Goal: Task Accomplishment & Management: Use online tool/utility

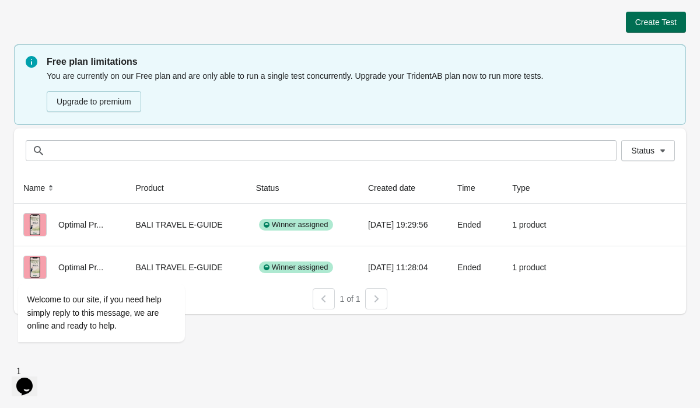
click at [666, 23] on span "Create Test" at bounding box center [655, 21] width 41 height 9
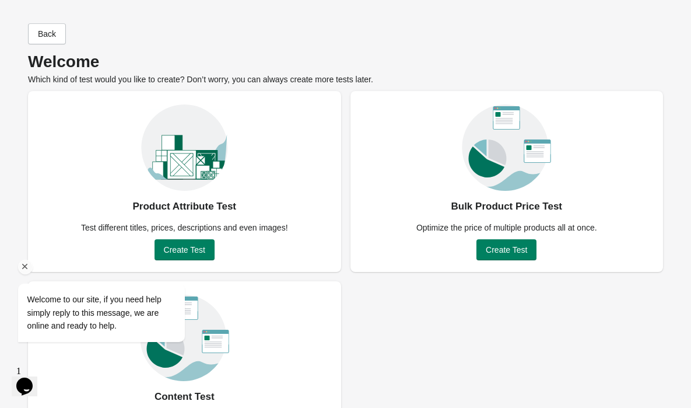
click at [26, 262] on icon "Chat attention grabber" at bounding box center [25, 266] width 10 height 10
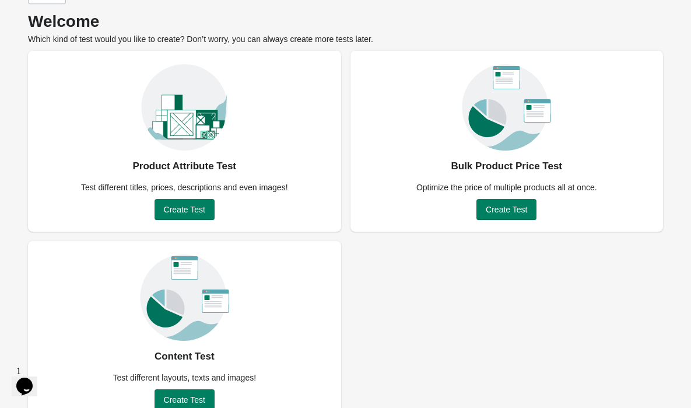
scroll to position [64, 0]
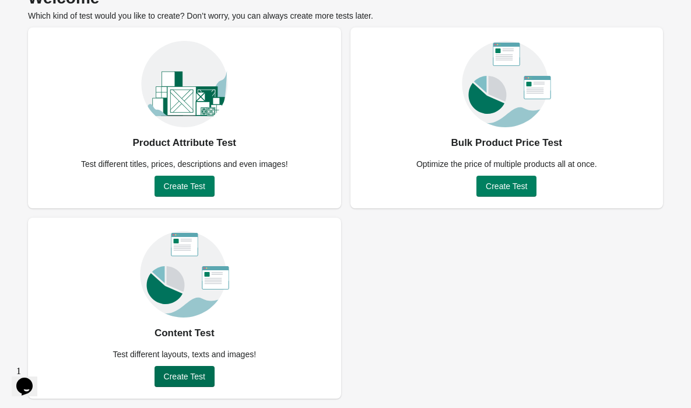
click at [191, 380] on span "Create Test" at bounding box center [184, 376] width 41 height 9
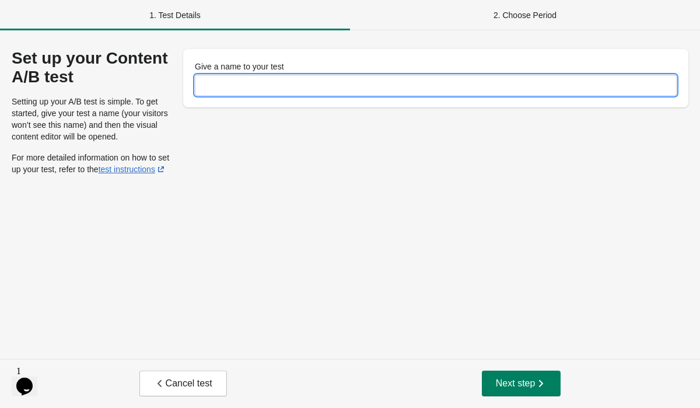
click at [307, 89] on input "Give a name to your test" at bounding box center [436, 85] width 482 height 21
click at [251, 83] on input "Give a name to your test" at bounding box center [436, 85] width 482 height 21
type input "*"
drag, startPoint x: 290, startPoint y: 89, endPoint x: 160, endPoint y: 73, distance: 131.1
click at [160, 73] on div "**********" at bounding box center [350, 112] width 677 height 126
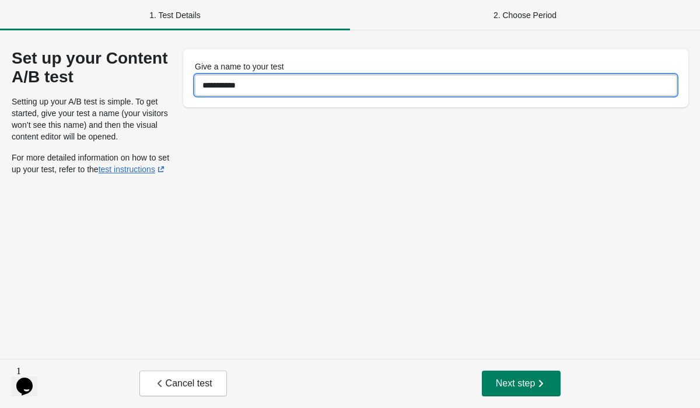
click at [264, 91] on input "**********" at bounding box center [436, 85] width 482 height 21
type input "**********"
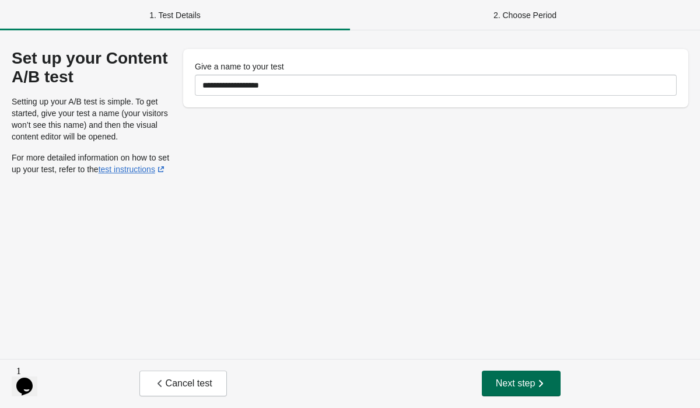
click at [504, 385] on span "Next step" at bounding box center [521, 383] width 51 height 12
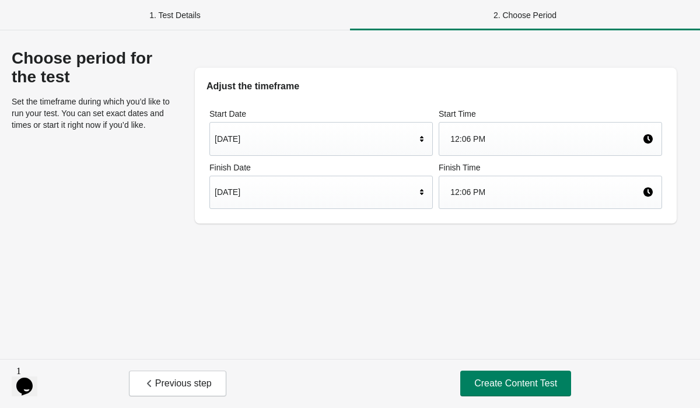
click at [418, 202] on div "[DATE]" at bounding box center [320, 193] width 223 height 34
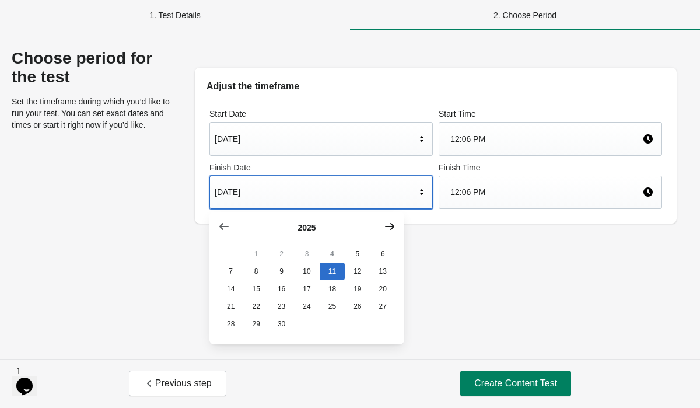
click at [388, 227] on icon "button" at bounding box center [390, 226] width 12 height 12
click at [226, 232] on icon "button" at bounding box center [224, 226] width 12 height 12
click at [385, 229] on icon "button" at bounding box center [390, 226] width 12 height 12
click at [374, 259] on button "4" at bounding box center [382, 253] width 25 height 17
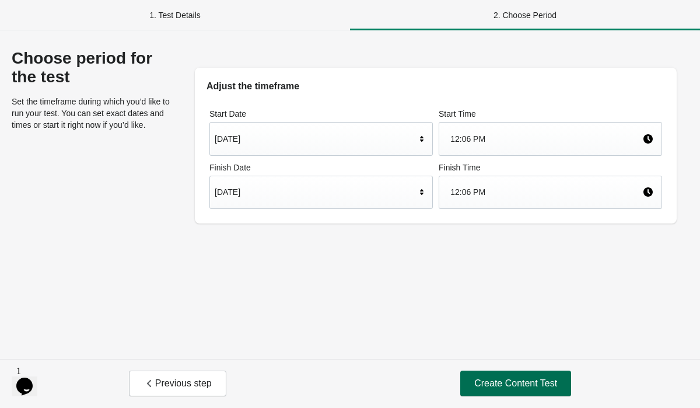
click at [512, 391] on button "Create Content Test" at bounding box center [515, 383] width 111 height 26
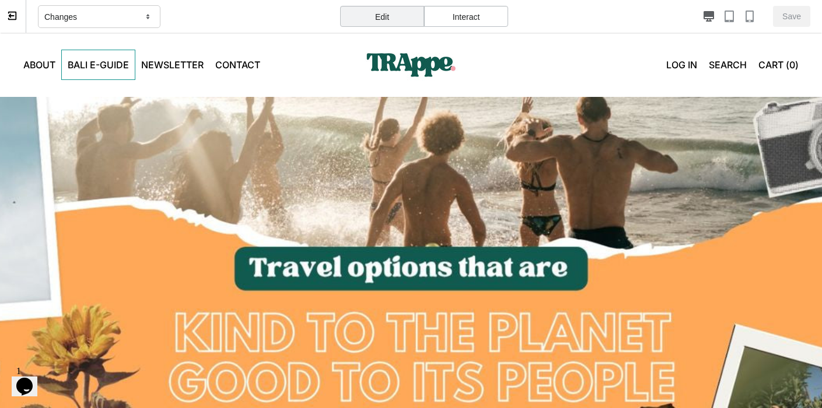
click at [93, 61] on link "Bali E-Guide" at bounding box center [98, 65] width 74 height 30
click at [119, 68] on link "Bali E-Guide" at bounding box center [98, 65] width 74 height 30
click at [120, 65] on link "Bali E-Guide" at bounding box center [97, 64] width 73 height 29
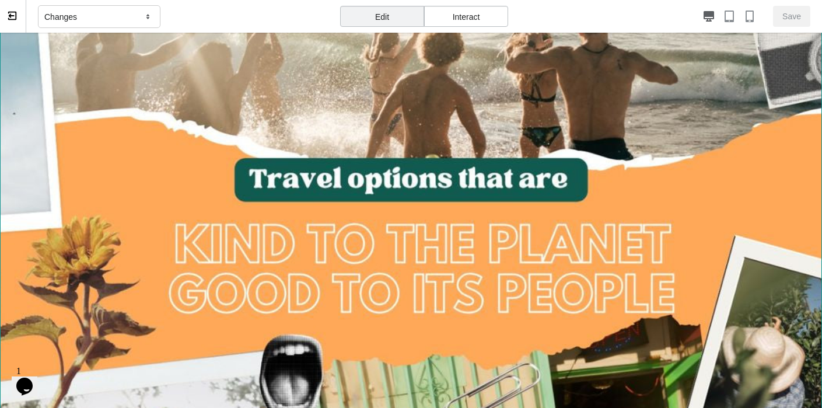
scroll to position [165, 0]
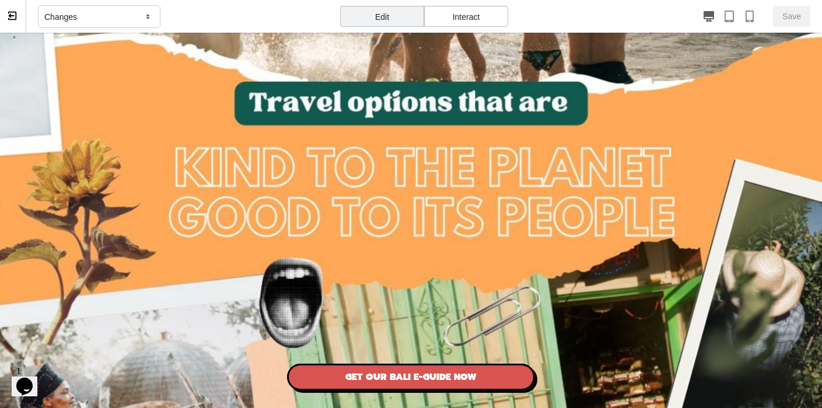
click at [455, 11] on div "Interact" at bounding box center [466, 16] width 84 height 21
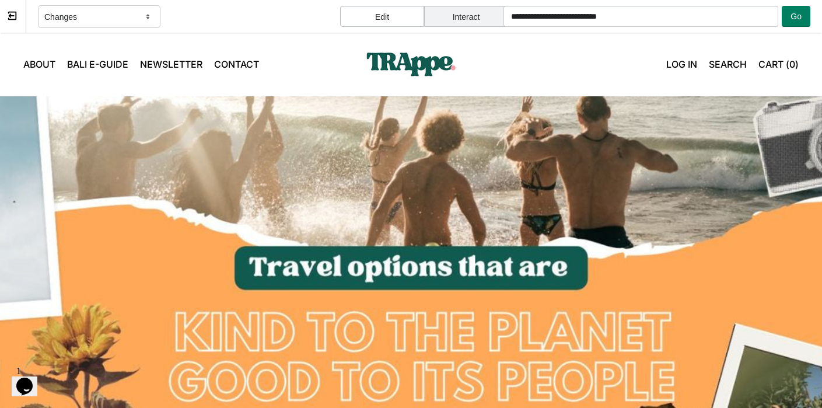
scroll to position [0, 0]
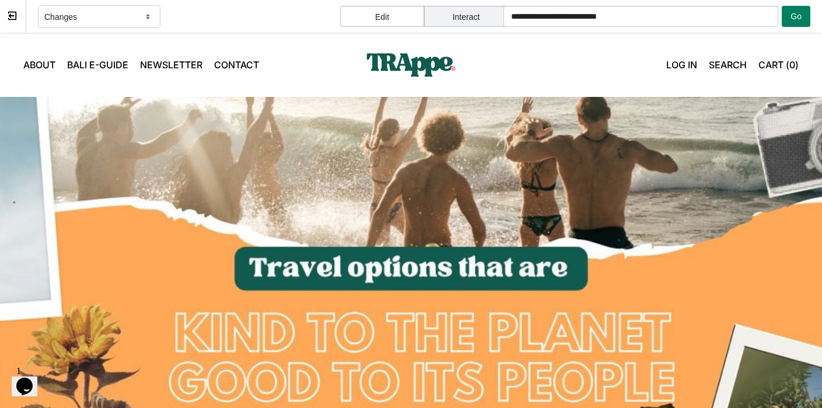
click at [108, 64] on link "Bali E-Guide" at bounding box center [97, 64] width 73 height 29
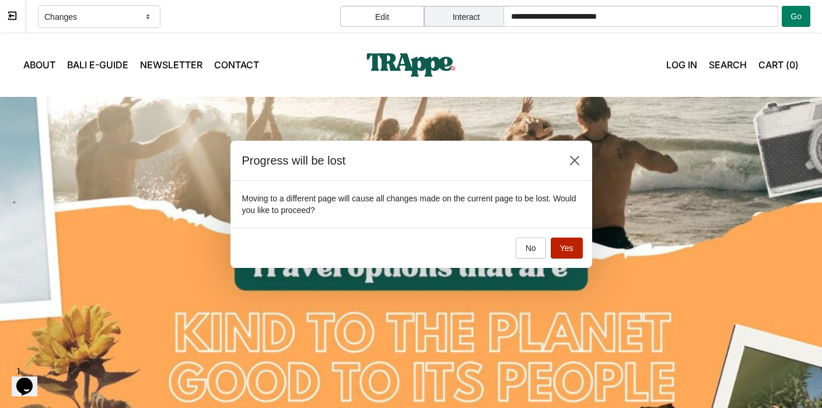
click at [563, 246] on span "Yes" at bounding box center [566, 247] width 13 height 9
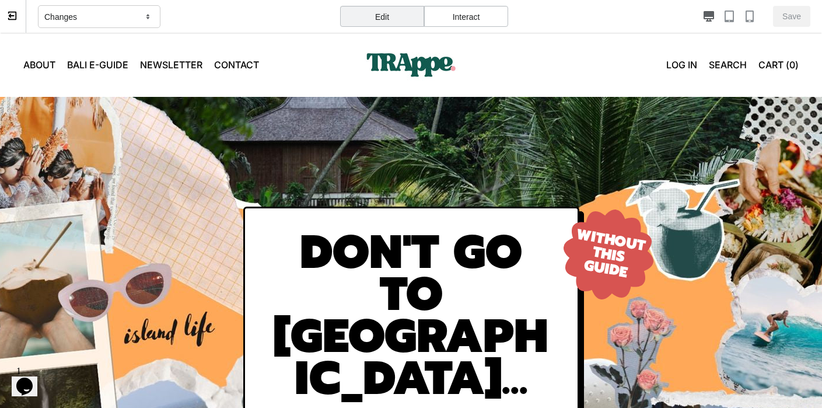
scroll to position [58, 0]
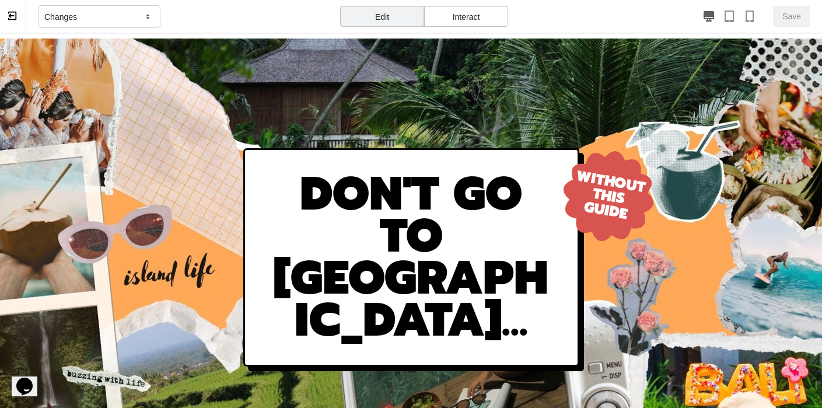
click at [499, 240] on h2 "DON'T GO TO [GEOGRAPHIC_DATA]..." at bounding box center [411, 257] width 286 height 168
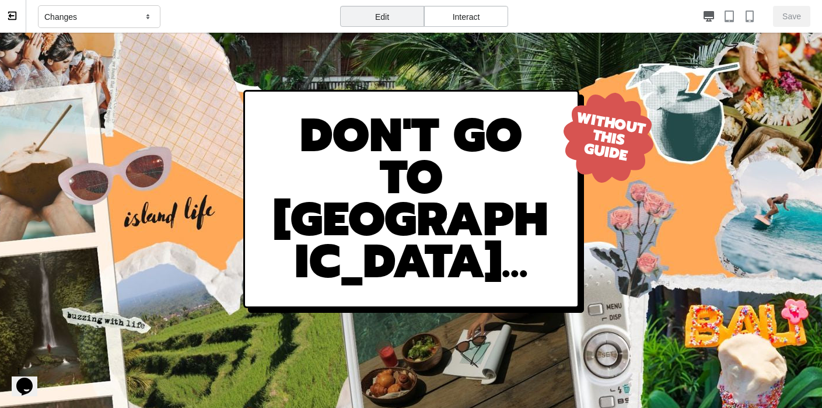
scroll to position [122, 0]
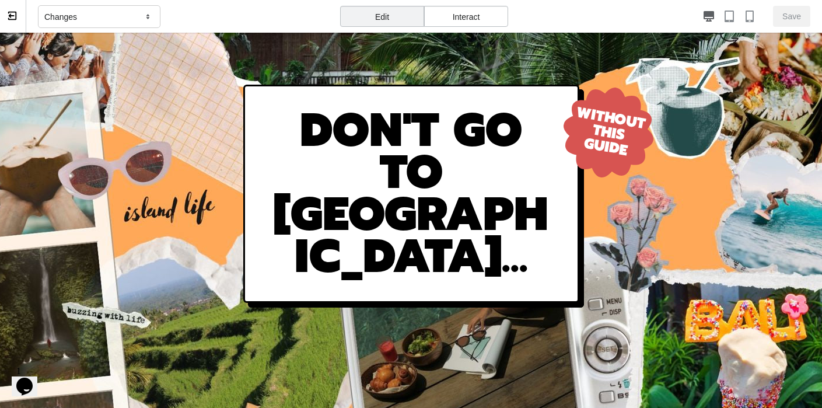
click at [451, 17] on div "Interact" at bounding box center [466, 16] width 84 height 21
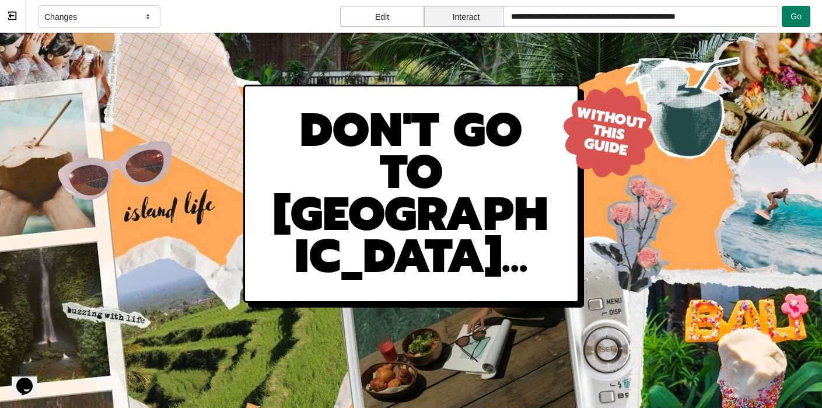
click at [460, 198] on h2 "DON'T GO TO [GEOGRAPHIC_DATA]..." at bounding box center [411, 194] width 286 height 168
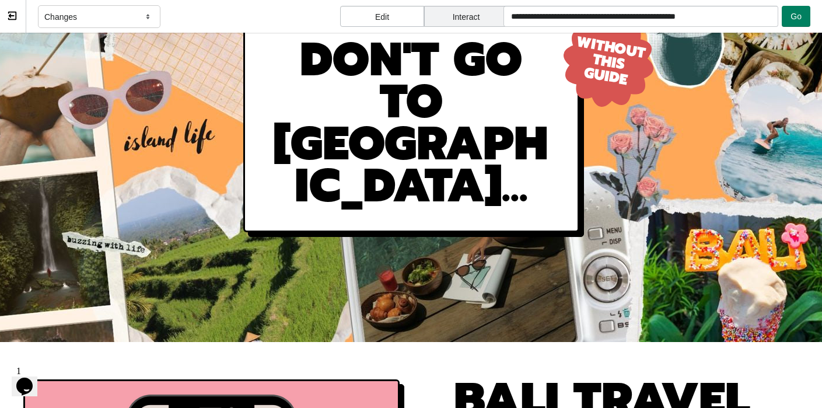
scroll to position [193, 0]
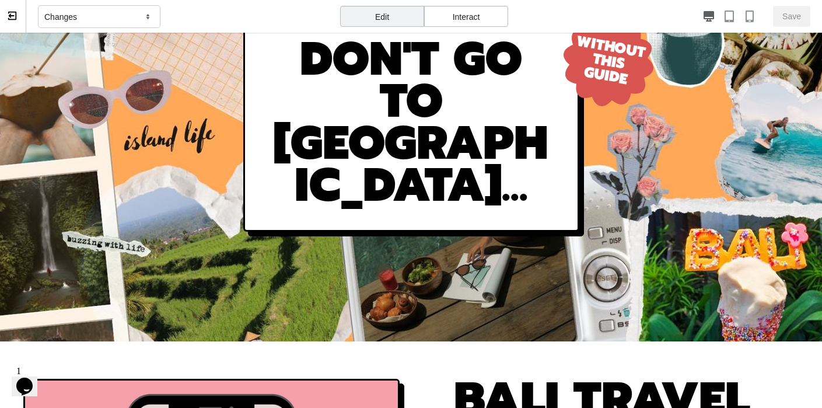
click at [611, 49] on div "DON'T GO TO [GEOGRAPHIC_DATA]..." at bounding box center [411, 122] width 822 height 437
click at [494, 6] on div "Interact" at bounding box center [466, 16] width 84 height 21
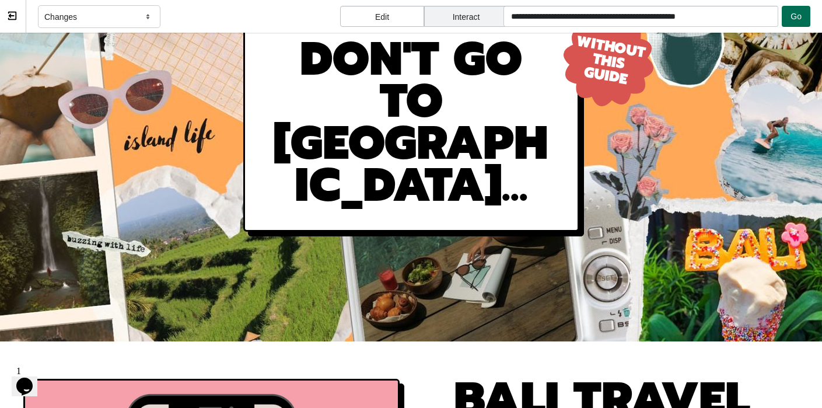
click at [699, 20] on button "Go" at bounding box center [795, 16] width 29 height 21
click at [383, 170] on div "DON'T GO TO [GEOGRAPHIC_DATA]..." at bounding box center [411, 122] width 336 height 218
click at [478, 148] on h2 "DON'T GO TO [GEOGRAPHIC_DATA]..." at bounding box center [411, 122] width 286 height 168
click at [524, 151] on h2 "DON'T GO TO [GEOGRAPHIC_DATA]..." at bounding box center [411, 122] width 286 height 168
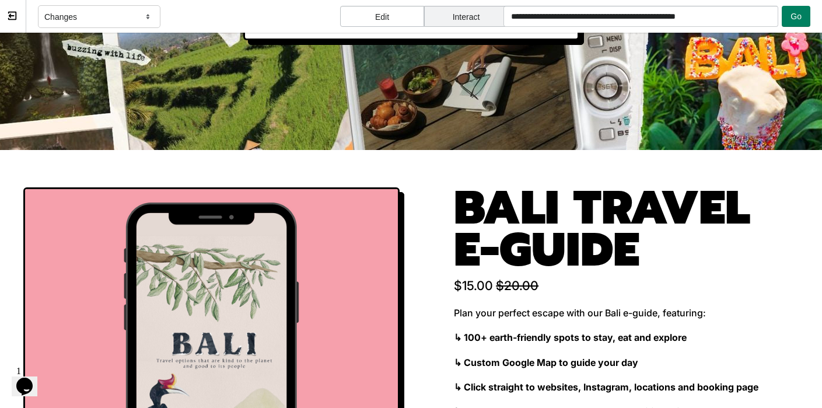
click at [457, 297] on div "**********" at bounding box center [610, 397] width 313 height 421
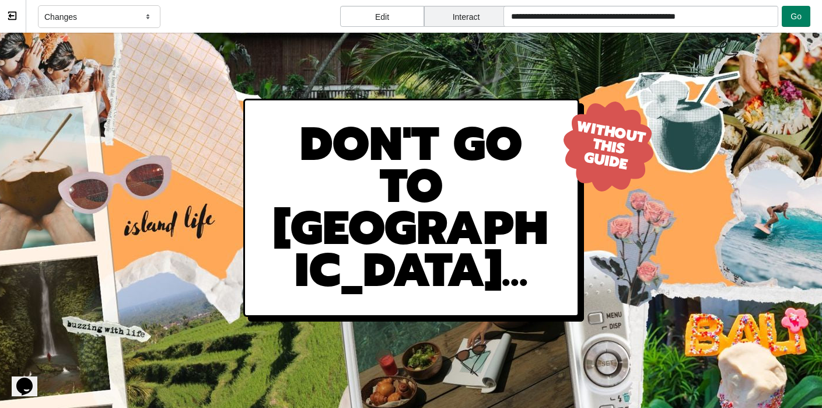
scroll to position [54, 0]
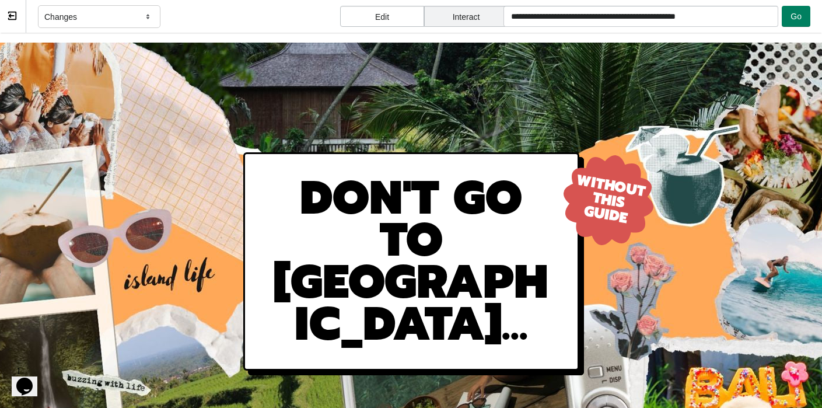
click at [132, 24] on div "Changes" at bounding box center [99, 16] width 122 height 23
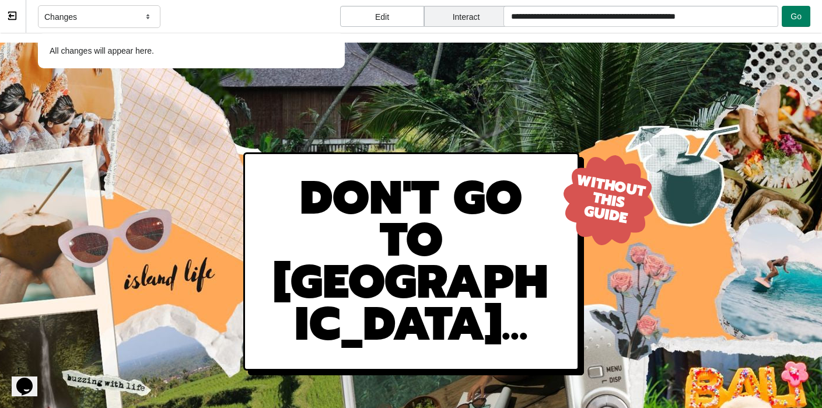
click at [228, 17] on div "Changes All changes will appear here." at bounding box center [191, 16] width 307 height 33
click at [401, 20] on div "Edit" at bounding box center [382, 16] width 84 height 21
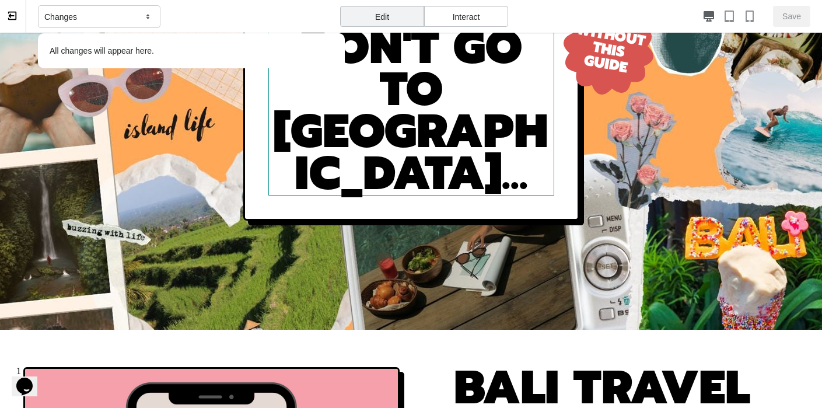
scroll to position [208, 0]
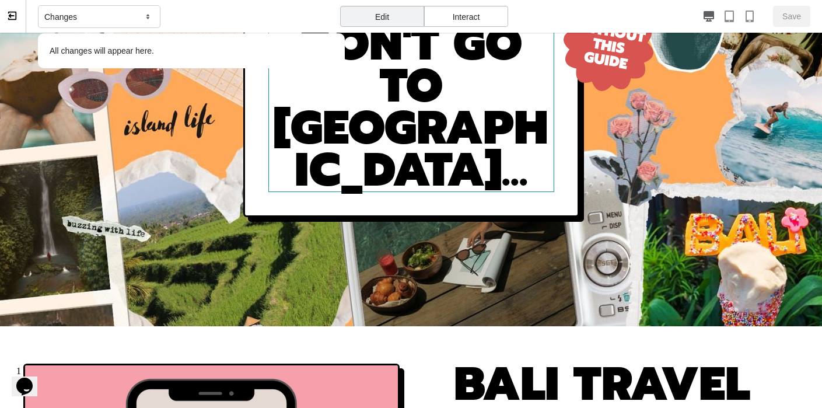
click at [510, 123] on h2 "DON'T GO TO [GEOGRAPHIC_DATA]..." at bounding box center [411, 107] width 286 height 169
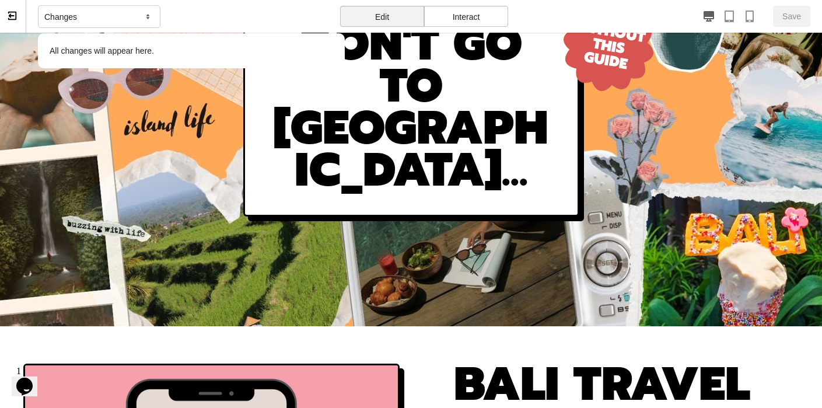
click at [494, 127] on h2 "DON'T GO TO [GEOGRAPHIC_DATA]..." at bounding box center [411, 107] width 286 height 168
click at [420, 124] on h2 "DON'T GO TO [GEOGRAPHIC_DATA]..." at bounding box center [411, 107] width 286 height 168
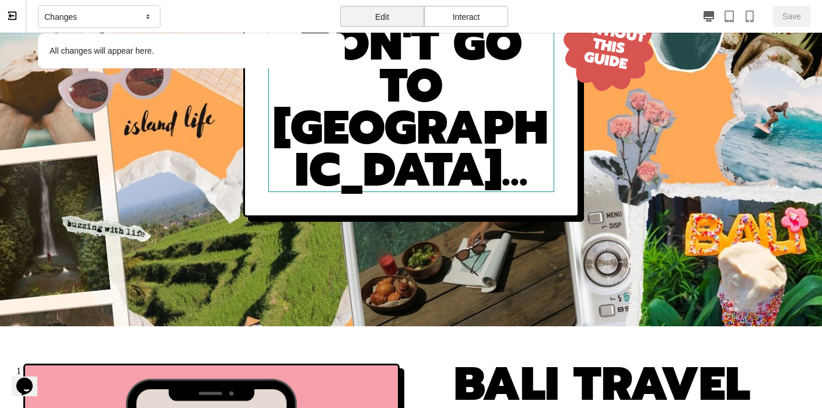
click at [506, 120] on h2 "DON'T GO TO [GEOGRAPHIC_DATA]..." at bounding box center [411, 107] width 286 height 169
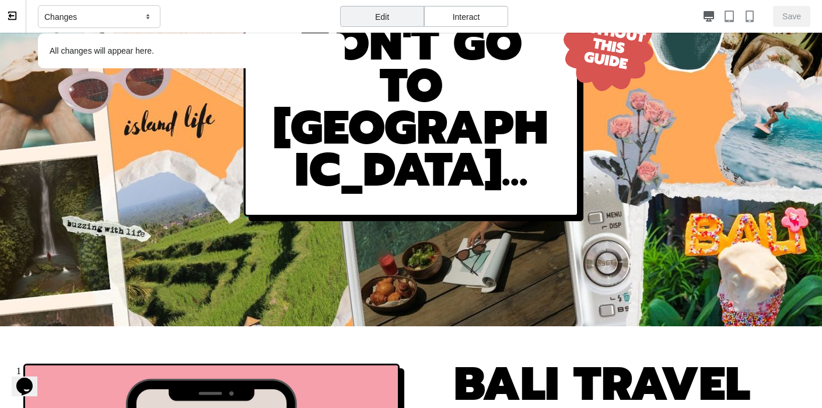
click at [577, 148] on div "DON'T GO TO [GEOGRAPHIC_DATA]..." at bounding box center [411, 107] width 336 height 219
click at [576, 155] on div "DON'T GO TO [GEOGRAPHIC_DATA]..." at bounding box center [411, 107] width 336 height 219
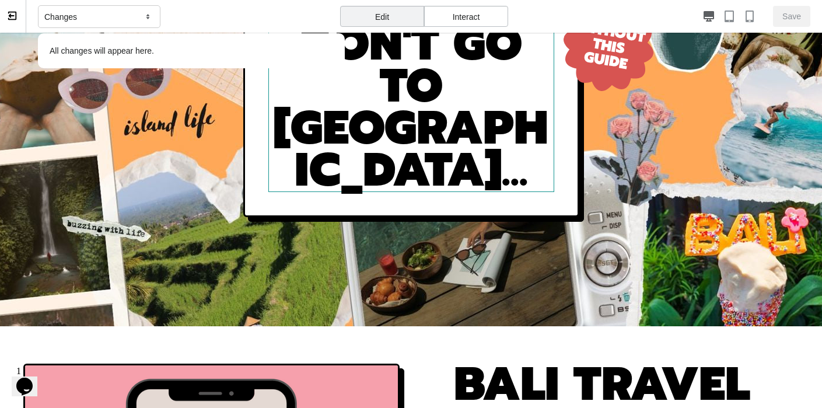
click at [546, 147] on h2 "DON'T GO TO [GEOGRAPHIC_DATA]..." at bounding box center [411, 107] width 286 height 169
click at [512, 106] on h2 "DON'T GO TO [GEOGRAPHIC_DATA]..." at bounding box center [411, 107] width 286 height 169
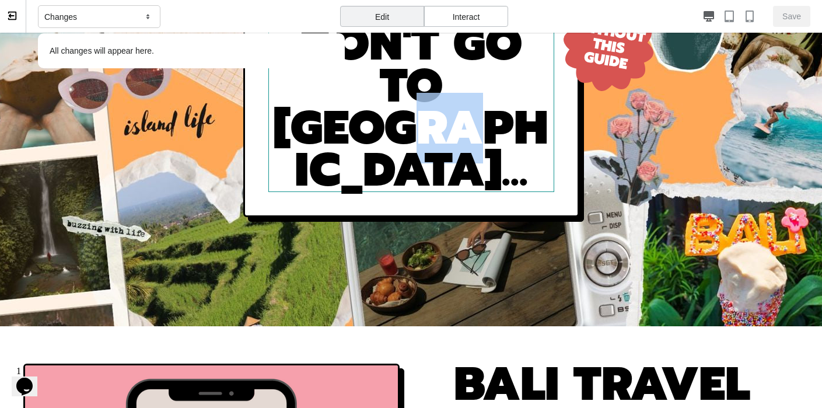
click at [512, 106] on h2 "DON'T GO TO [GEOGRAPHIC_DATA]..." at bounding box center [411, 107] width 286 height 169
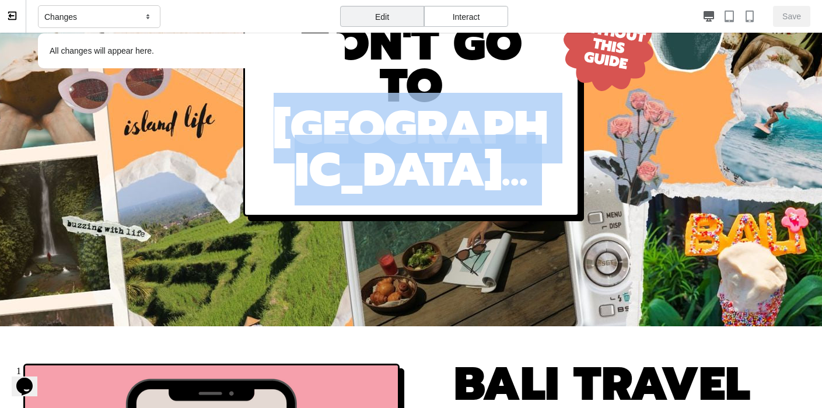
click at [512, 106] on h2 "DON'T GO TO [GEOGRAPHIC_DATA]..." at bounding box center [411, 107] width 286 height 168
click at [553, 206] on div "DON'T GO TO [GEOGRAPHIC_DATA]..." at bounding box center [411, 107] width 822 height 437
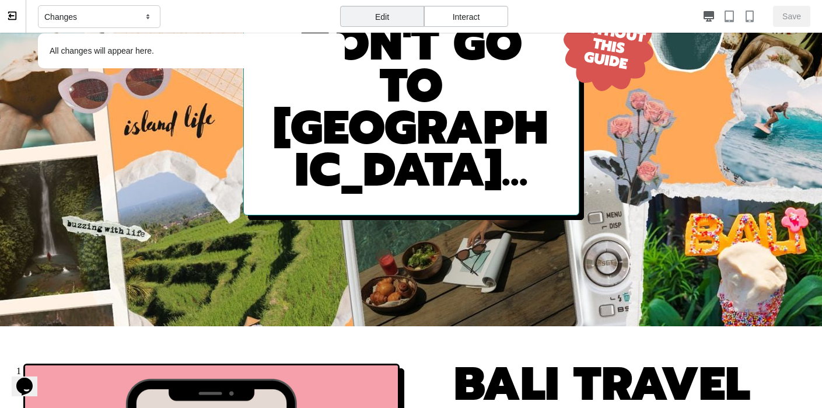
click at [574, 61] on div "DON'T GO TO [GEOGRAPHIC_DATA]..." at bounding box center [411, 107] width 336 height 216
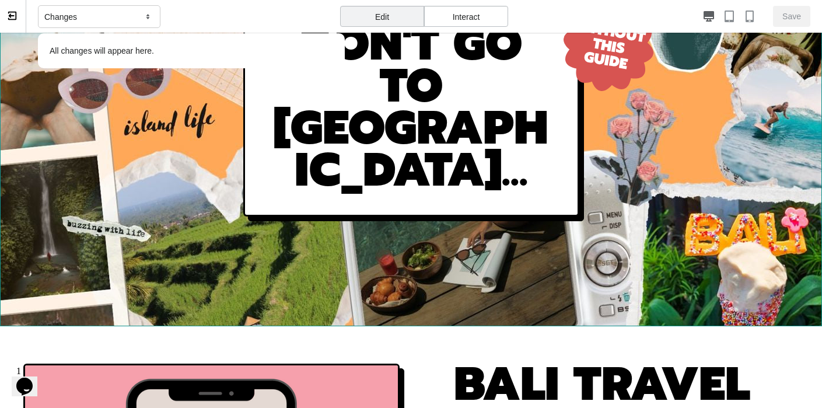
click at [615, 71] on div "DON'T GO TO [GEOGRAPHIC_DATA]..." at bounding box center [411, 107] width 822 height 437
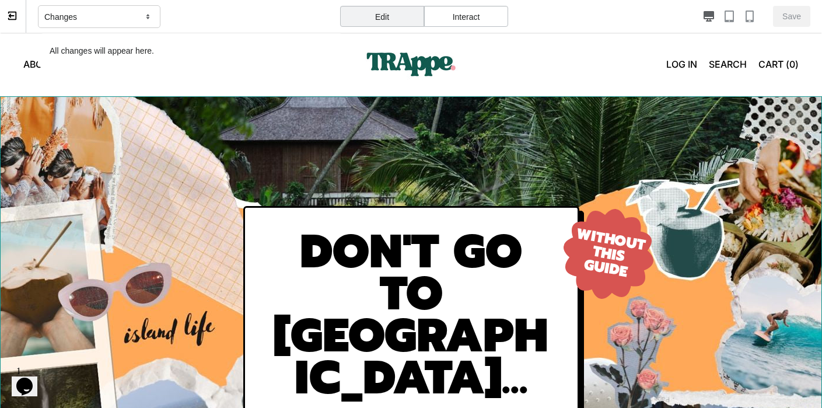
scroll to position [0, 0]
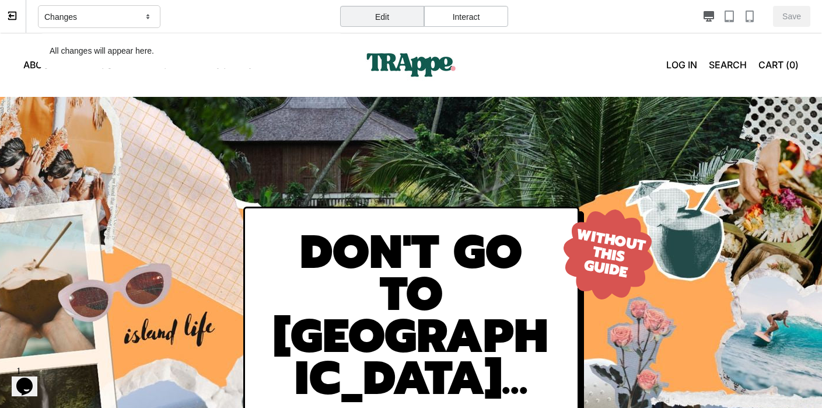
click at [144, 15] on icon at bounding box center [148, 17] width 12 height 10
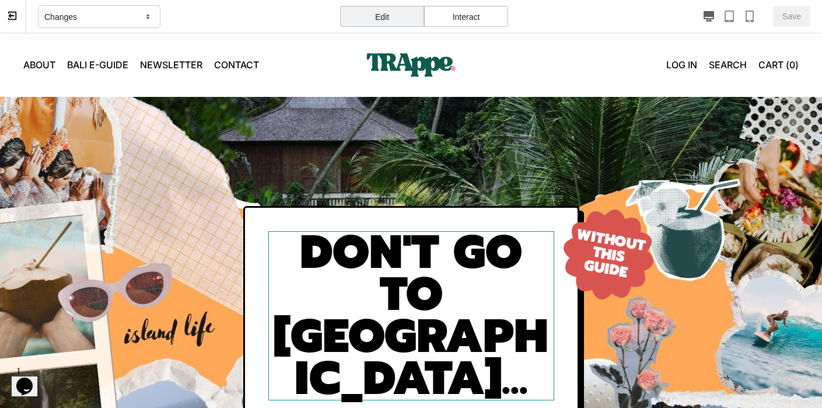
click at [439, 308] on h2 "DON'T GO TO [GEOGRAPHIC_DATA]..." at bounding box center [411, 315] width 286 height 169
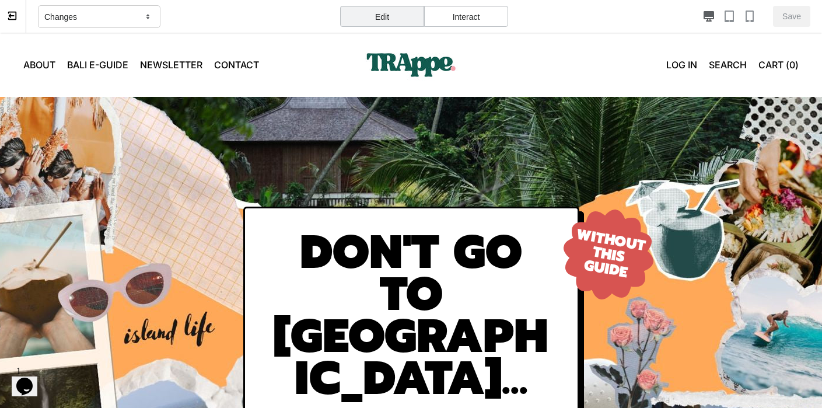
click at [376, 13] on div "Edit" at bounding box center [382, 16] width 84 height 21
click at [451, 9] on div "Interact" at bounding box center [466, 16] width 84 height 21
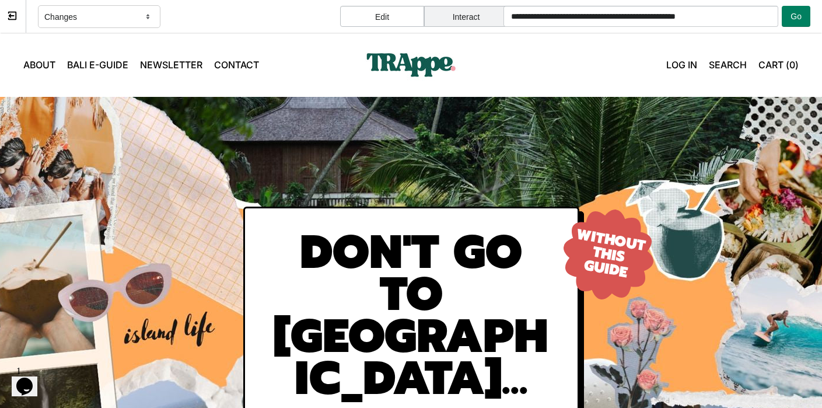
click at [392, 8] on div "Edit" at bounding box center [382, 16] width 84 height 21
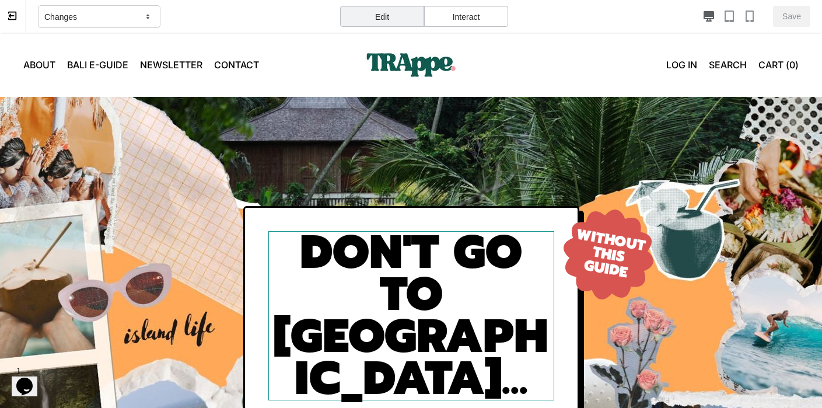
click at [345, 298] on h2 "DON'T GO TO [GEOGRAPHIC_DATA]..." at bounding box center [411, 315] width 286 height 169
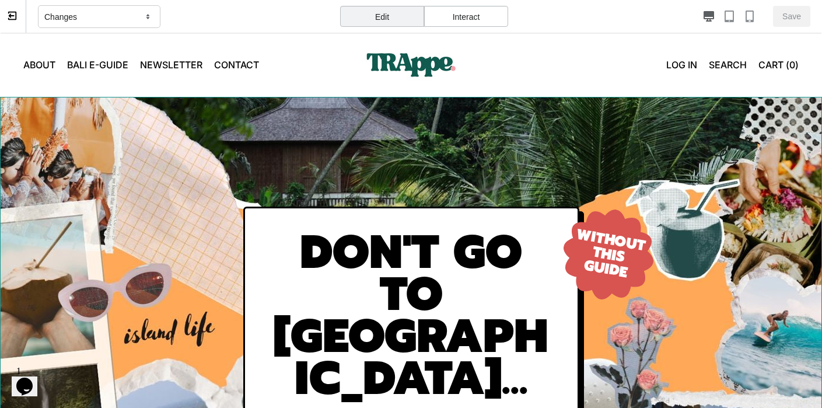
click at [593, 250] on div "DON'T GO TO [GEOGRAPHIC_DATA]..." at bounding box center [411, 315] width 822 height 437
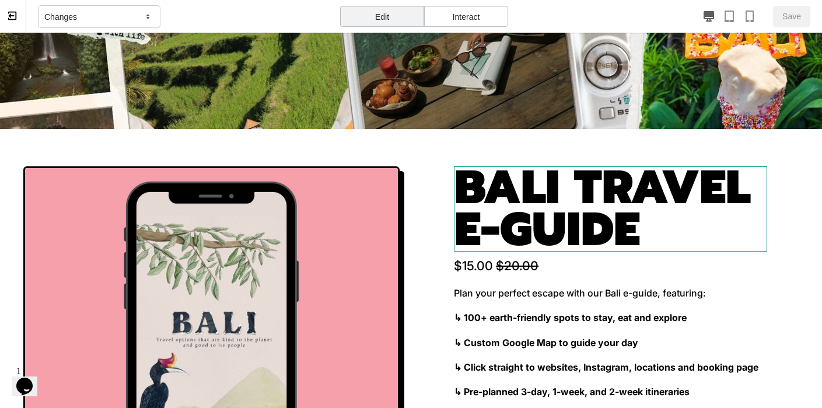
scroll to position [209, 0]
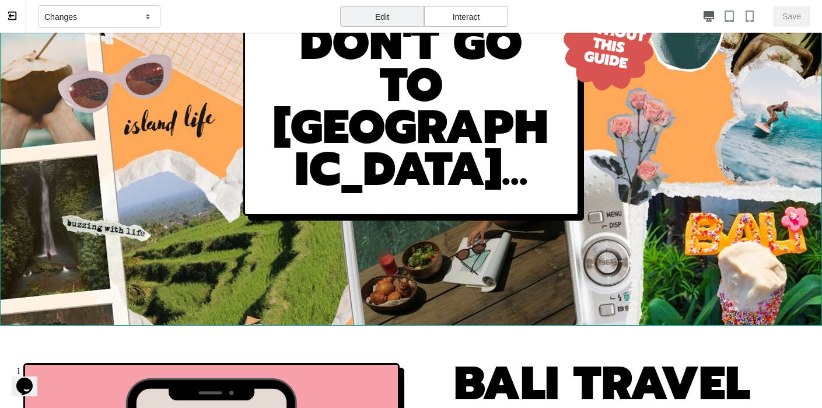
click at [697, 206] on div "DON'T GO TO [GEOGRAPHIC_DATA]..." at bounding box center [411, 106] width 822 height 437
click at [651, 284] on div "DON'T GO TO [GEOGRAPHIC_DATA]..." at bounding box center [411, 106] width 822 height 437
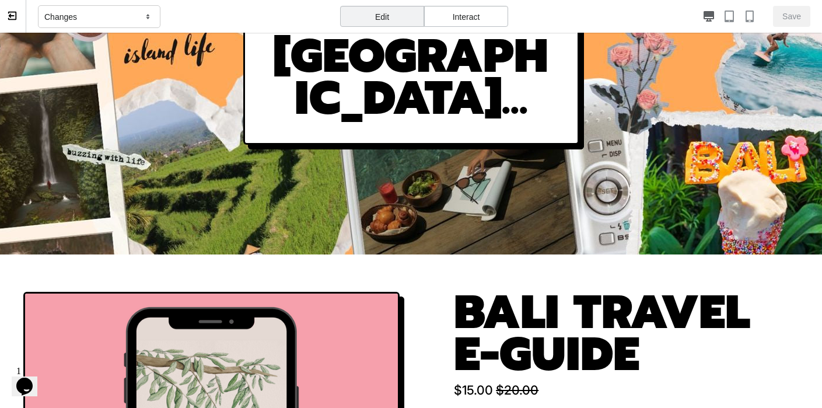
scroll to position [283, 0]
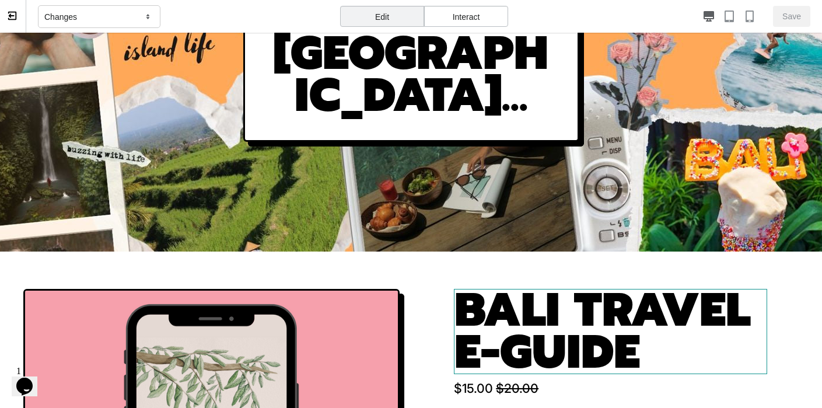
click at [555, 310] on h1 "BALI TRAVEL E-GUIDE" at bounding box center [610, 331] width 313 height 85
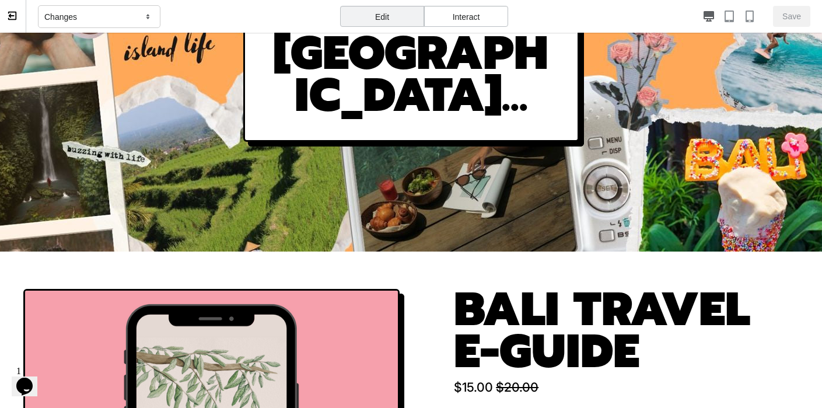
click at [581, 351] on h1 "BALI TRAVEL E-GUIDE" at bounding box center [610, 331] width 313 height 84
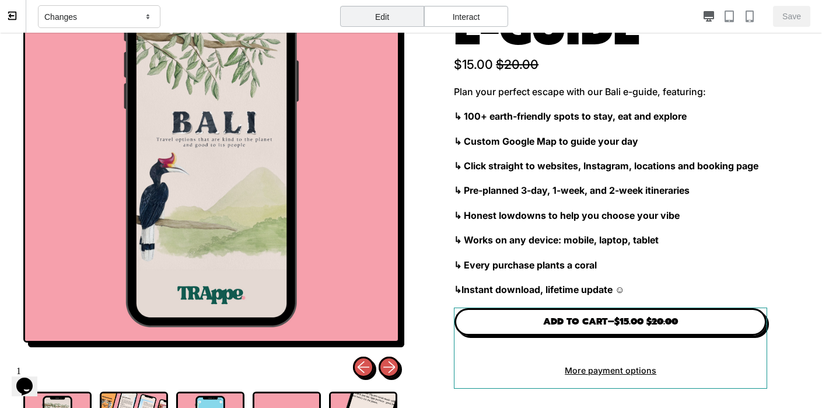
scroll to position [614, 0]
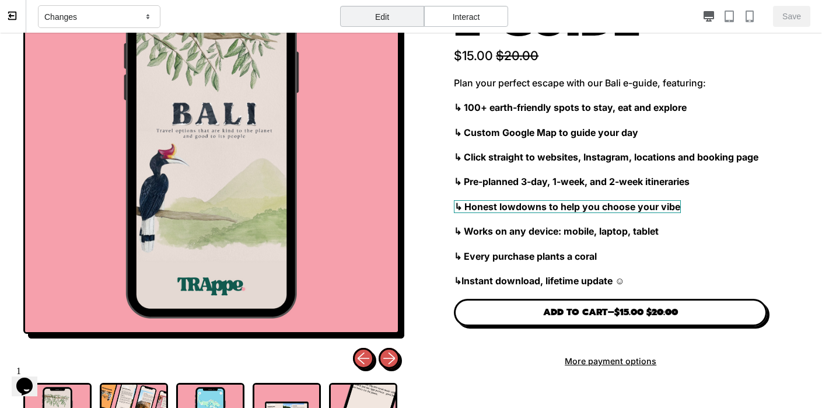
click at [642, 205] on strong "↳ Honest lowdowns to help you choose your vibe" at bounding box center [567, 206] width 227 height 13
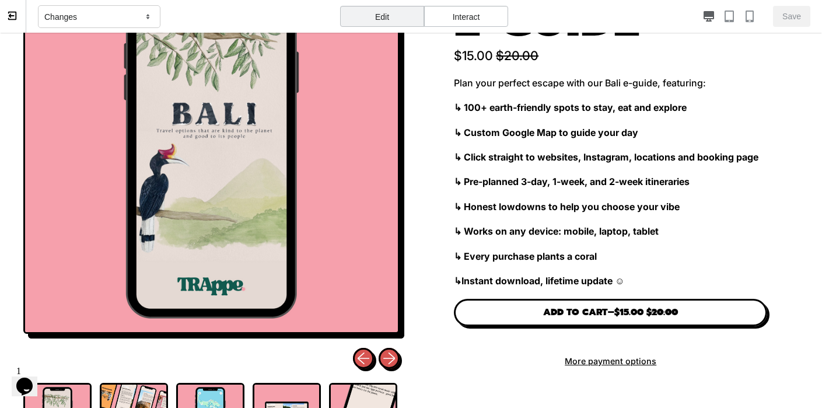
click at [658, 210] on strong "↳ Honest lowdowns to help you choose your vibe" at bounding box center [567, 207] width 226 height 12
click at [661, 206] on strong "↳ Honest lowdowns to help you choose your vibe" at bounding box center [567, 207] width 226 height 12
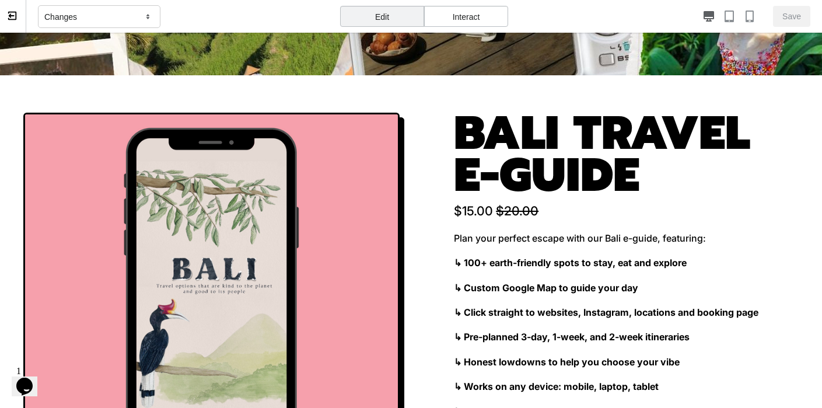
scroll to position [243, 0]
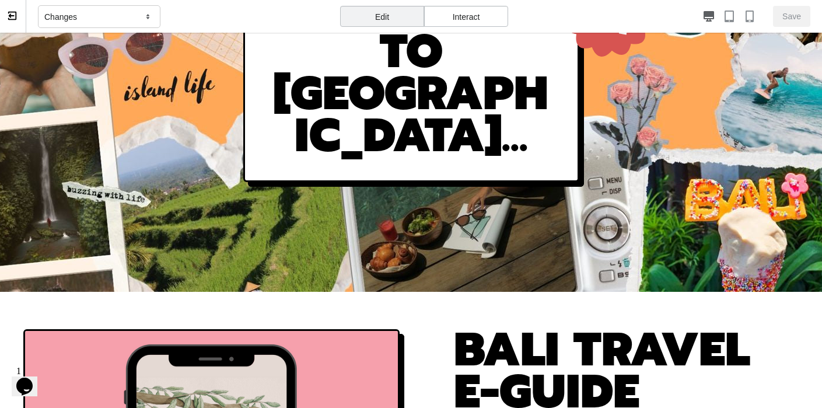
click at [399, 19] on div "Edit" at bounding box center [382, 16] width 84 height 21
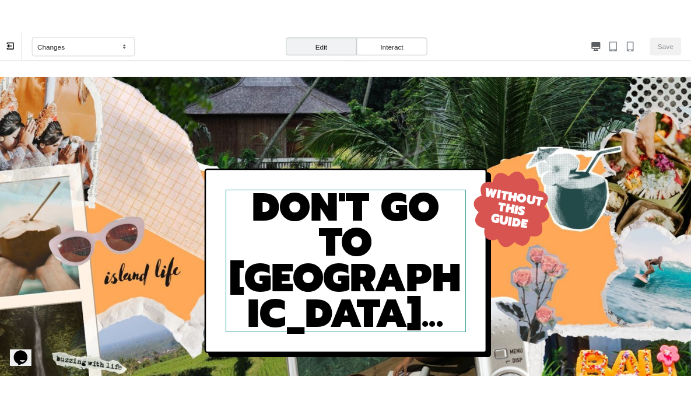
scroll to position [0, 0]
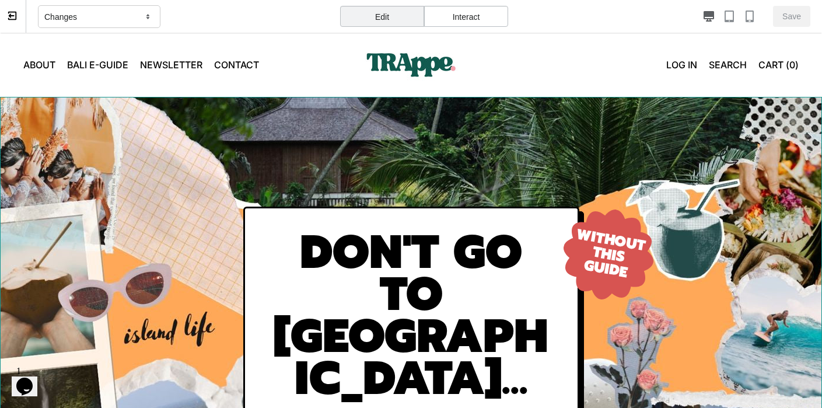
click at [602, 242] on div "DON'T GO TO [GEOGRAPHIC_DATA]..." at bounding box center [411, 315] width 822 height 437
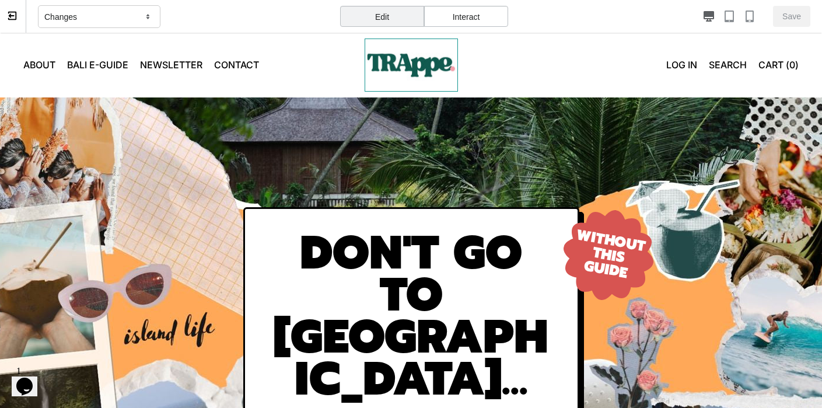
click at [425, 63] on img at bounding box center [411, 64] width 93 height 53
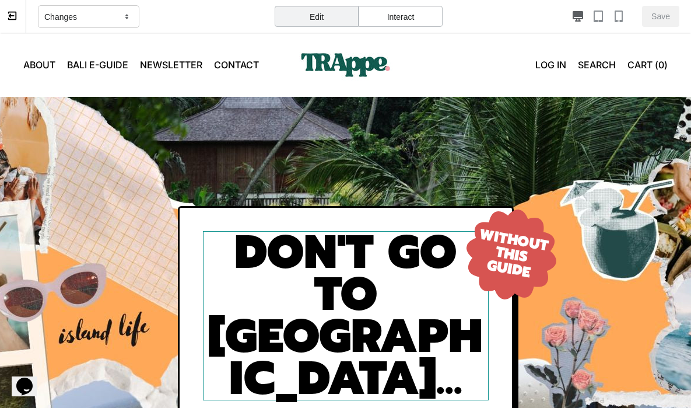
click at [417, 277] on h2 "DON'T GO TO [GEOGRAPHIC_DATA]..." at bounding box center [346, 315] width 286 height 169
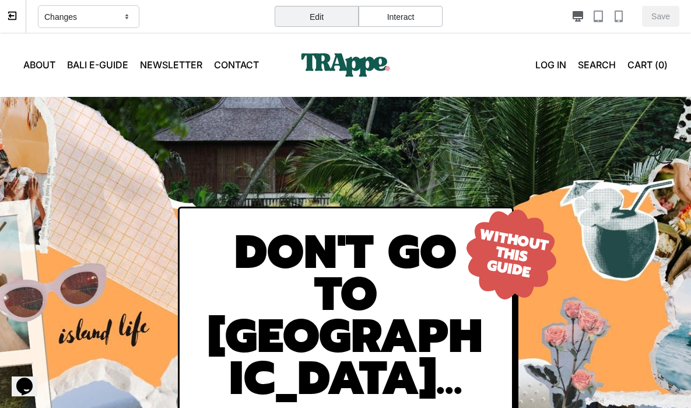
click at [353, 299] on h2 "DON'T GO TO [GEOGRAPHIC_DATA]..." at bounding box center [346, 316] width 286 height 168
click at [15, 12] on icon at bounding box center [12, 16] width 8 height 8
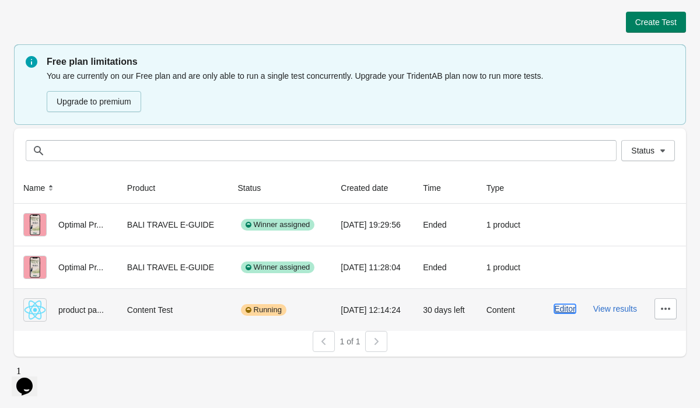
click at [556, 309] on button "Editor" at bounding box center [565, 308] width 22 height 9
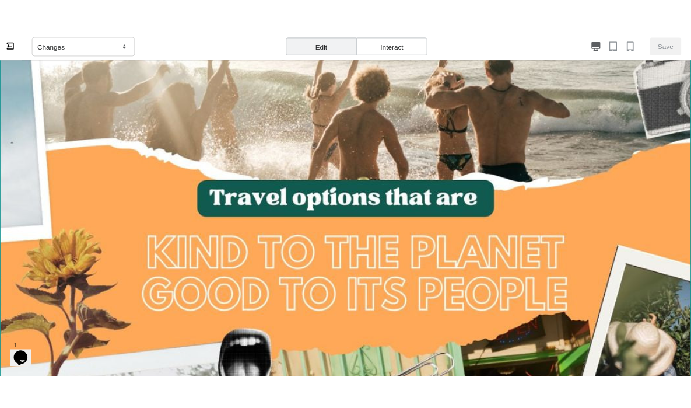
scroll to position [213, 0]
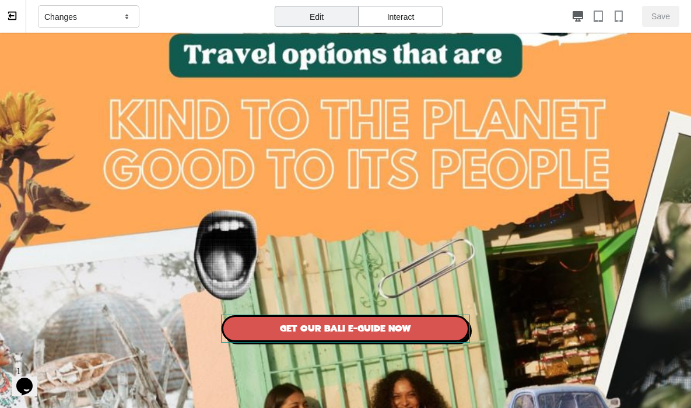
click at [401, 328] on link "GET OUR BALI E-GUIDE NOW" at bounding box center [345, 328] width 249 height 28
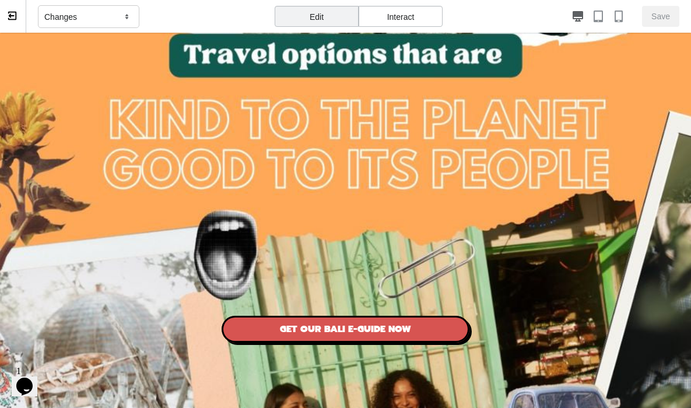
click at [401, 328] on link "GET OUR BALI E-GUIDE NOW" at bounding box center [346, 329] width 248 height 27
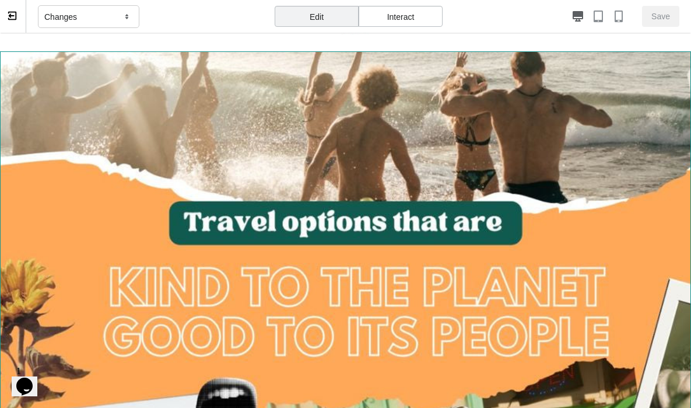
scroll to position [37, 0]
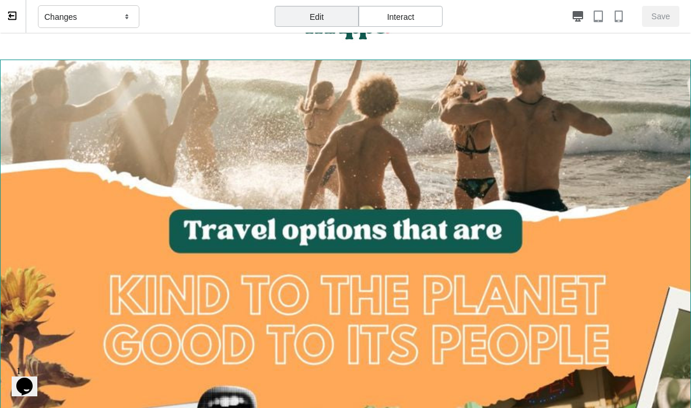
click at [455, 129] on div "GET OUR BALI E-GUIDE NOW" at bounding box center [345, 350] width 691 height 583
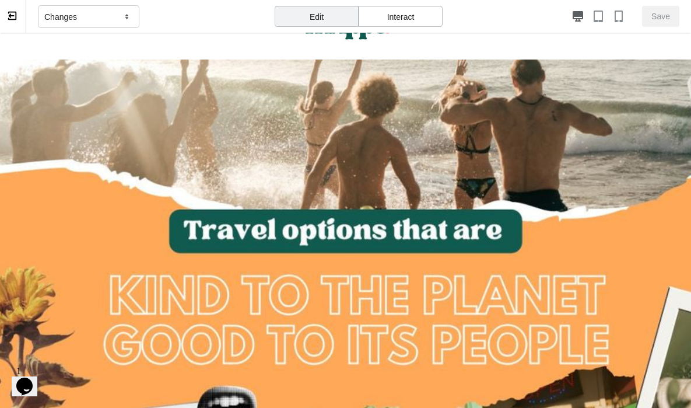
click at [12, 17] on icon at bounding box center [12, 15] width 10 height 10
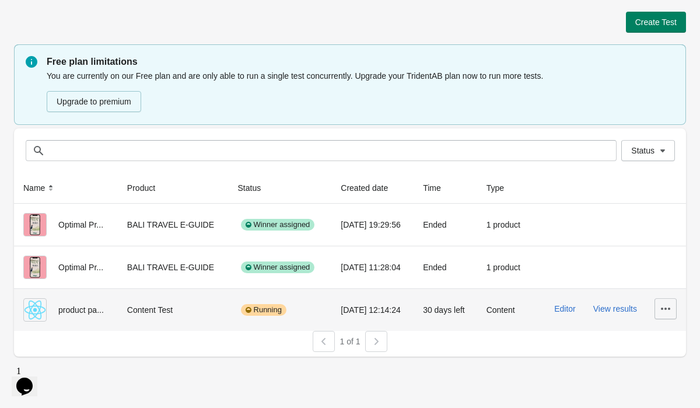
click at [665, 310] on icon "button" at bounding box center [666, 309] width 12 height 12
click at [658, 235] on span "Delete" at bounding box center [655, 231] width 23 height 12
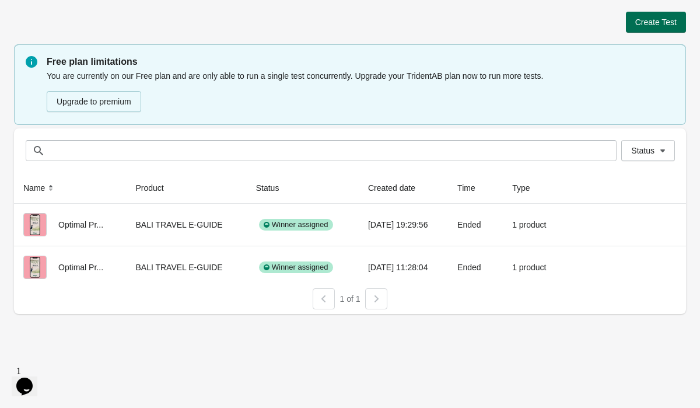
click at [653, 14] on button "Create Test" at bounding box center [656, 22] width 60 height 21
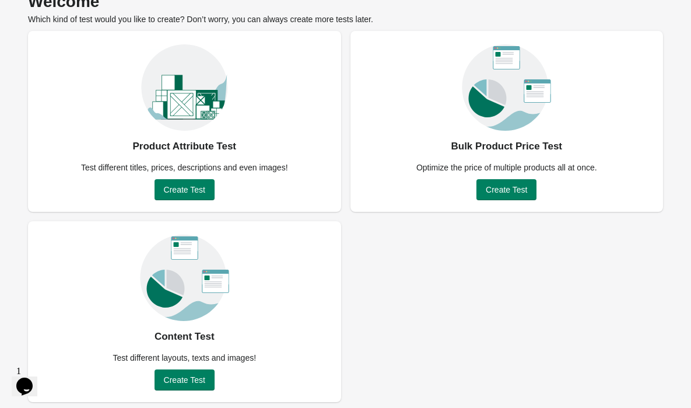
scroll to position [64, 0]
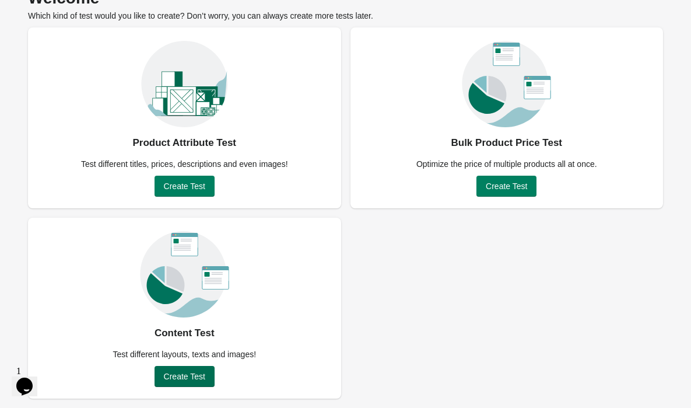
click at [178, 372] on span "Create Test" at bounding box center [184, 376] width 41 height 9
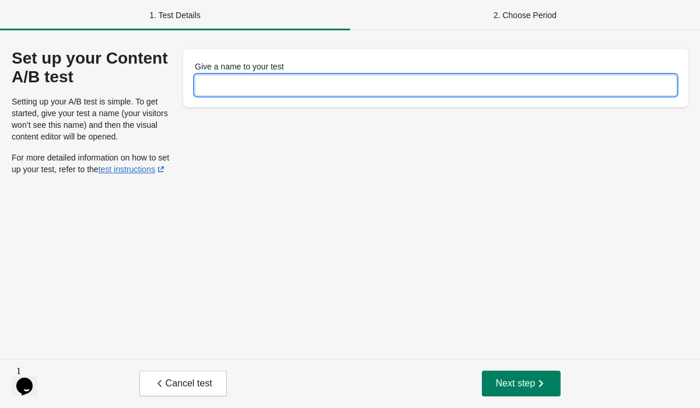
click at [328, 81] on input "Give a name to your test" at bounding box center [436, 85] width 482 height 21
type input "**********"
click at [516, 374] on button "Next step" at bounding box center [521, 383] width 79 height 26
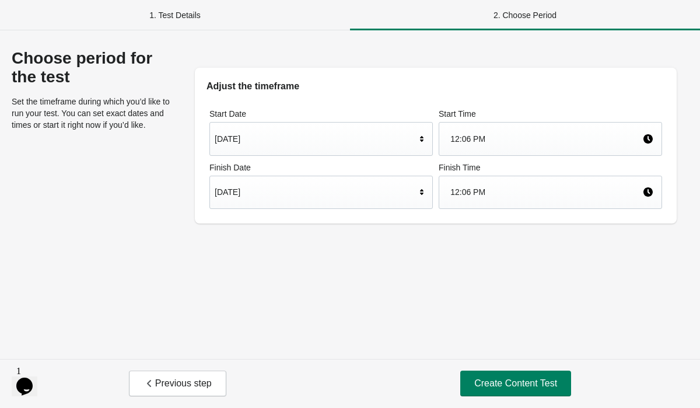
click at [408, 191] on div "[DATE]" at bounding box center [315, 192] width 201 height 22
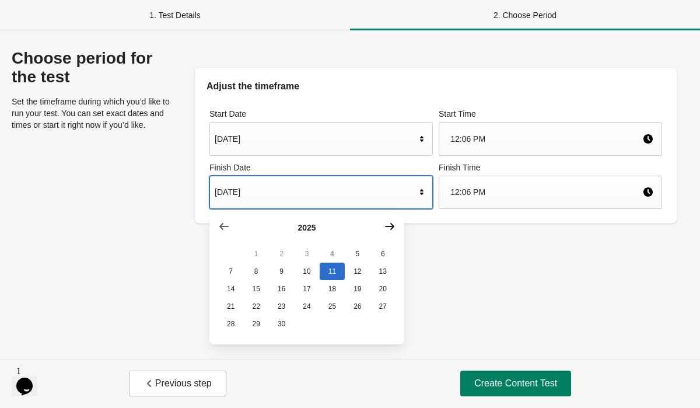
click at [390, 233] on button "button" at bounding box center [389, 226] width 21 height 21
click at [378, 255] on button "4" at bounding box center [382, 253] width 25 height 17
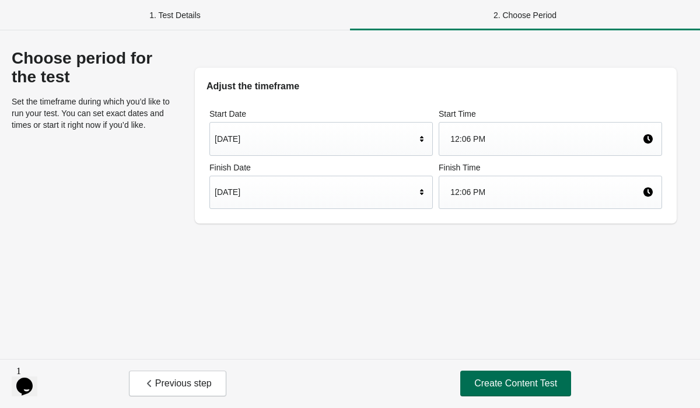
click at [503, 382] on span "Create Content Test" at bounding box center [515, 383] width 83 height 12
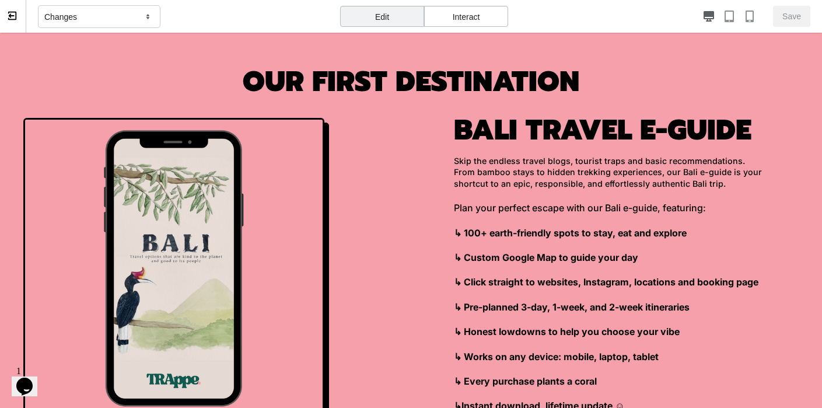
scroll to position [848, 0]
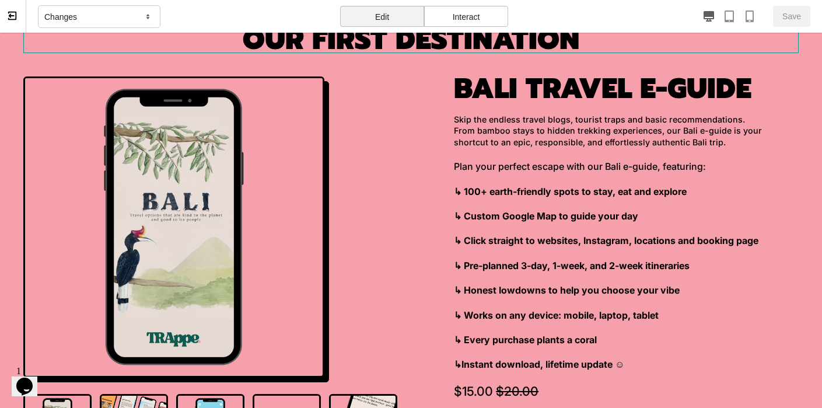
click at [409, 47] on h2 "OUR FIRST DESTINATION" at bounding box center [410, 40] width 775 height 26
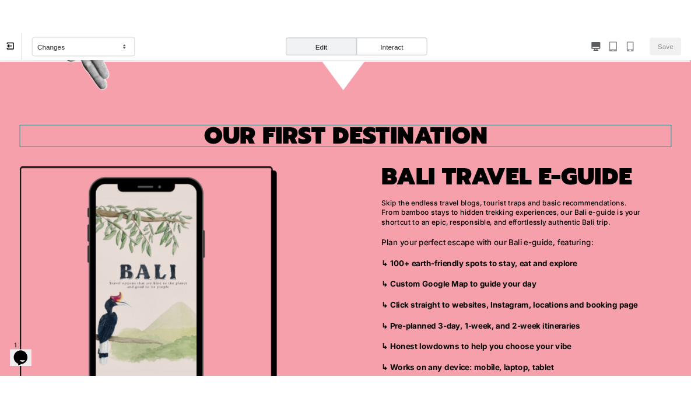
scroll to position [807, 0]
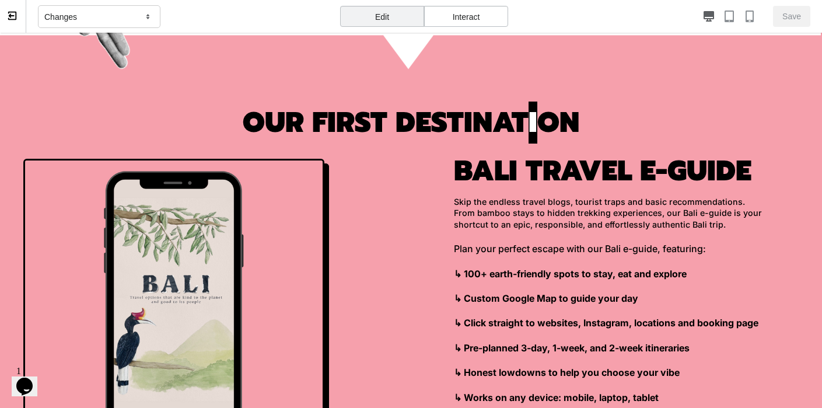
click at [9, 10] on icon at bounding box center [12, 15] width 10 height 10
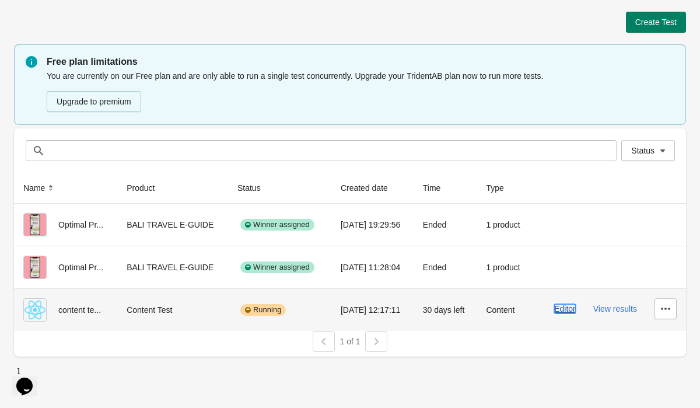
click at [563, 310] on button "Editor" at bounding box center [565, 308] width 22 height 9
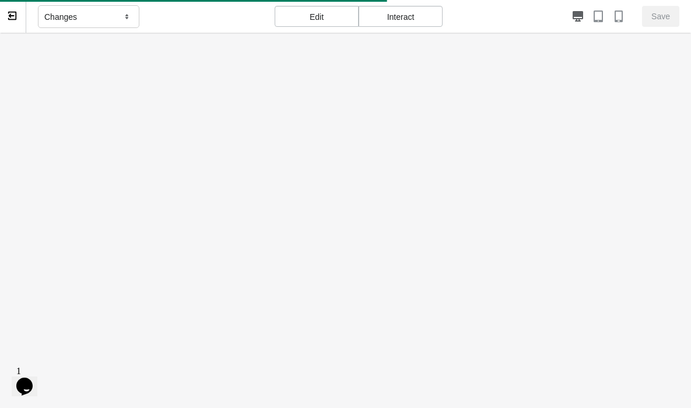
click at [22, 20] on button at bounding box center [13, 16] width 26 height 33
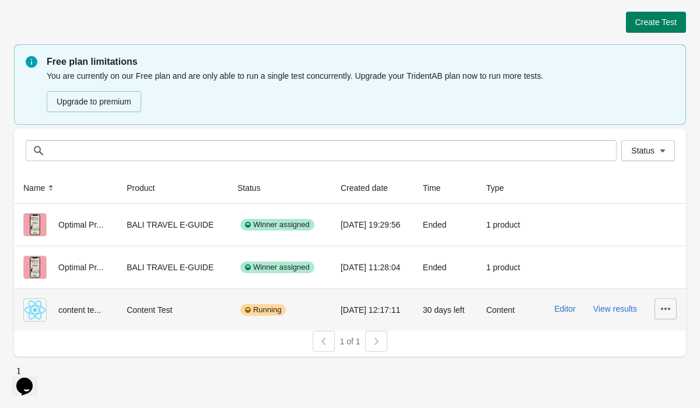
click at [668, 311] on icon "button" at bounding box center [666, 309] width 12 height 12
click at [657, 229] on span "Delete" at bounding box center [655, 231] width 23 height 12
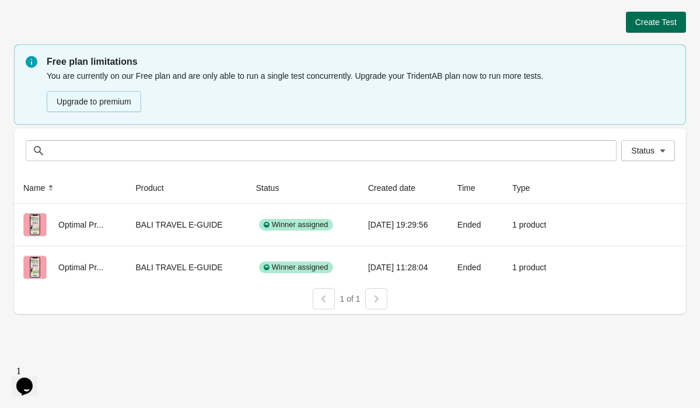
click at [640, 21] on span "Create Test" at bounding box center [655, 21] width 41 height 9
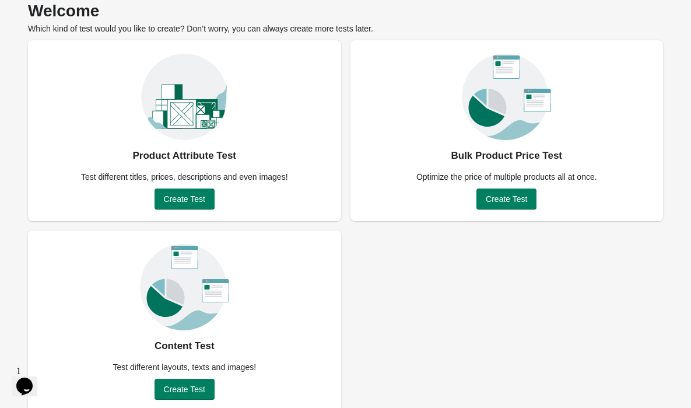
scroll to position [64, 0]
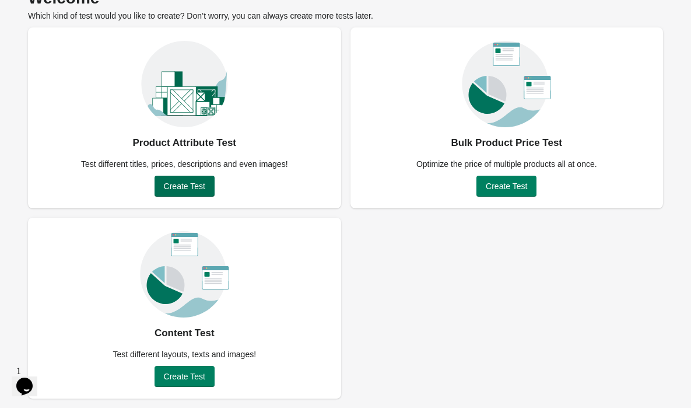
click at [185, 182] on span "Create Test" at bounding box center [184, 185] width 41 height 9
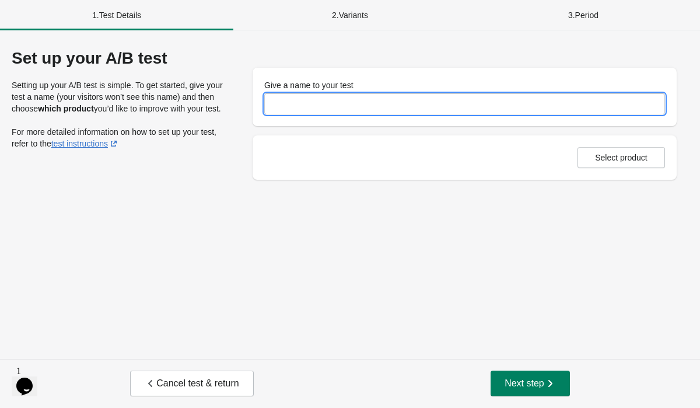
click at [315, 100] on input "Give a name to your test" at bounding box center [464, 103] width 401 height 21
click at [332, 105] on input "Give a name to your test" at bounding box center [464, 103] width 401 height 21
type input "**********"
click at [587, 163] on button "Select product" at bounding box center [620, 157] width 87 height 21
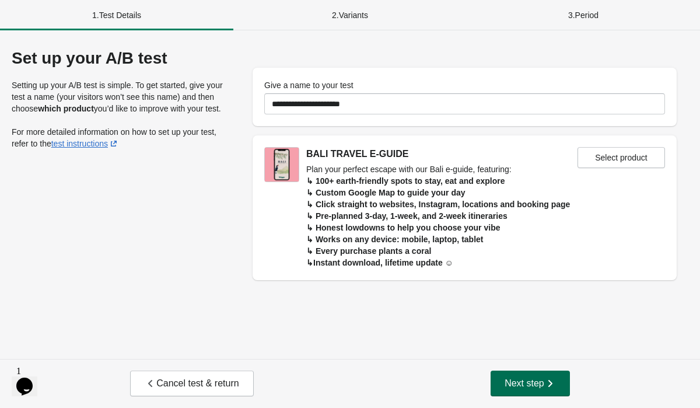
click at [527, 379] on span "Next step" at bounding box center [529, 383] width 51 height 12
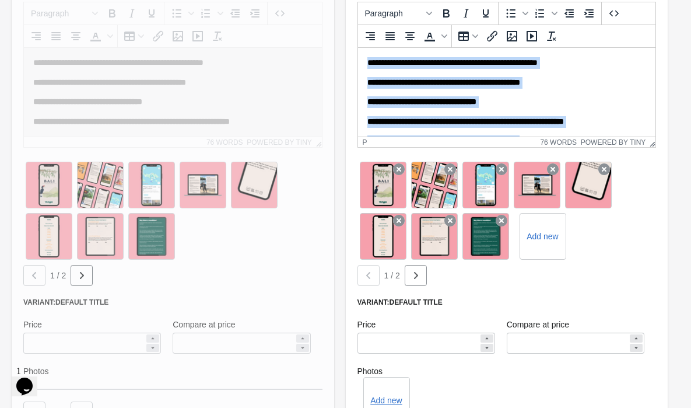
scroll to position [336, 0]
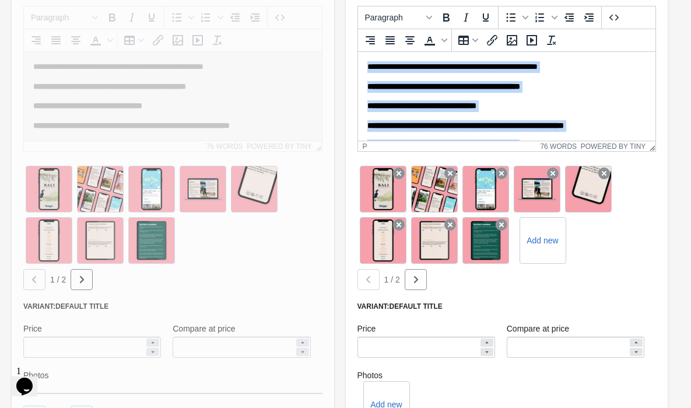
drag, startPoint x: 539, startPoint y: 126, endPoint x: 366, endPoint y: 45, distance: 191.0
click at [366, 52] on html "**********" at bounding box center [507, 145] width 298 height 187
copy body "**********"
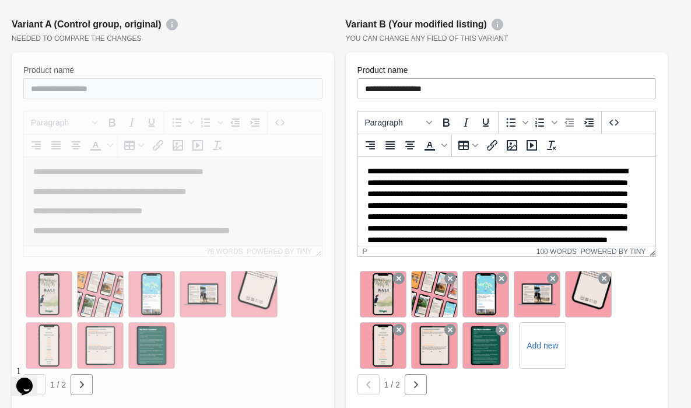
scroll to position [0, 0]
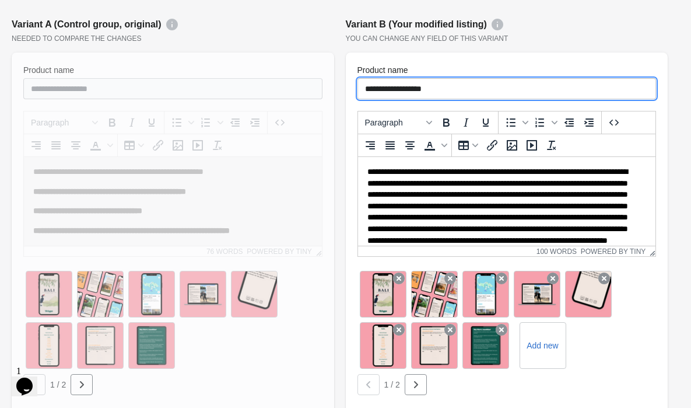
click at [466, 85] on input "**********" at bounding box center [507, 88] width 299 height 21
click at [465, 85] on input "**********" at bounding box center [507, 88] width 299 height 21
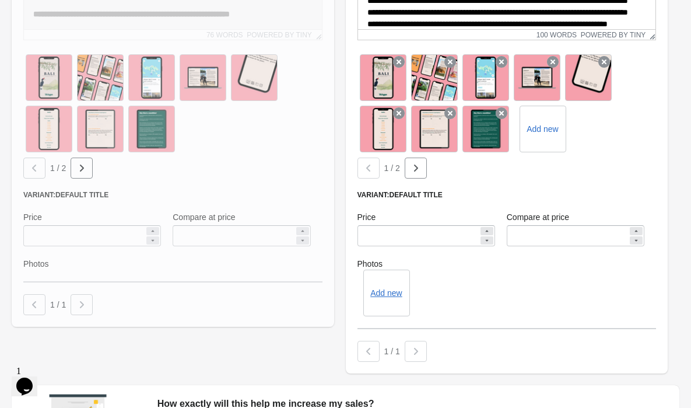
scroll to position [602, 0]
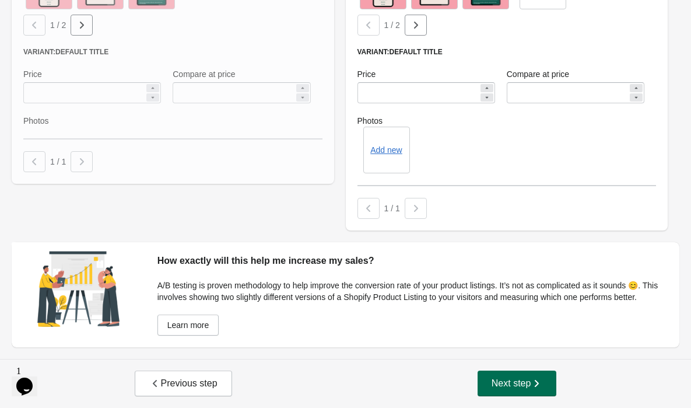
type input "**********"
click at [514, 384] on span "Next step" at bounding box center [517, 383] width 51 height 12
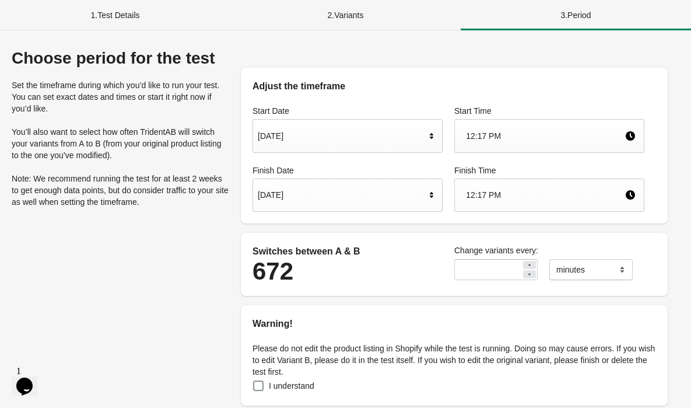
click at [429, 136] on icon at bounding box center [432, 136] width 12 height 12
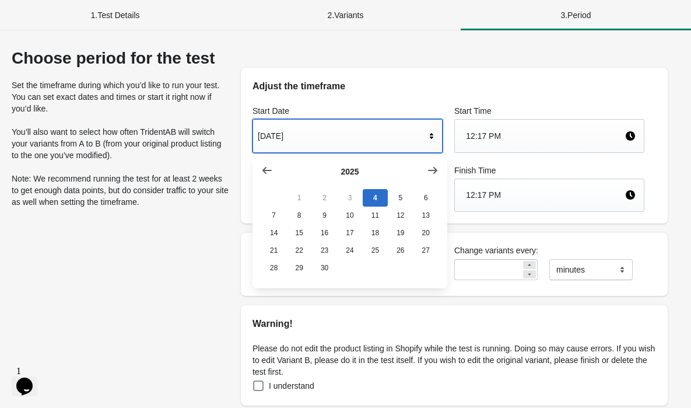
click at [593, 227] on div "Adjust the timeframe Start Date [DATE] Start Time 12:17 PM Finish Date [DATE] F…" at bounding box center [454, 264] width 450 height 431
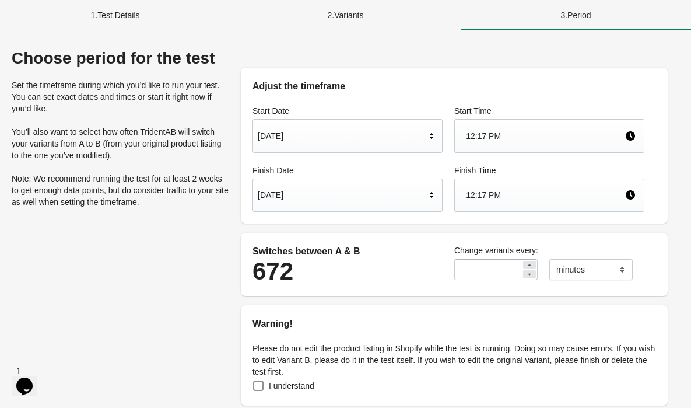
click at [403, 205] on div "[DATE]" at bounding box center [342, 195] width 168 height 22
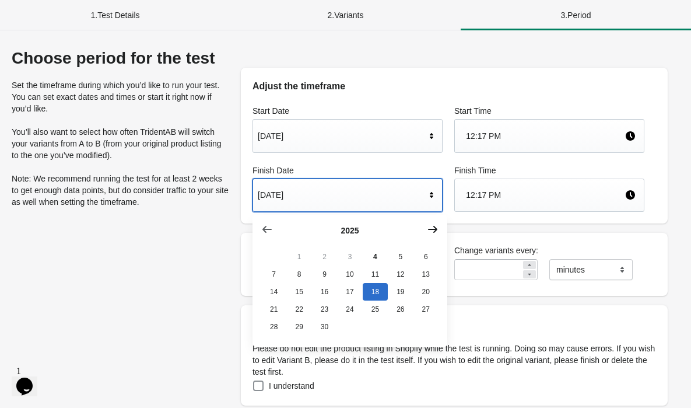
click at [435, 236] on button "button" at bounding box center [432, 229] width 21 height 21
click at [418, 262] on button "4" at bounding box center [425, 256] width 25 height 17
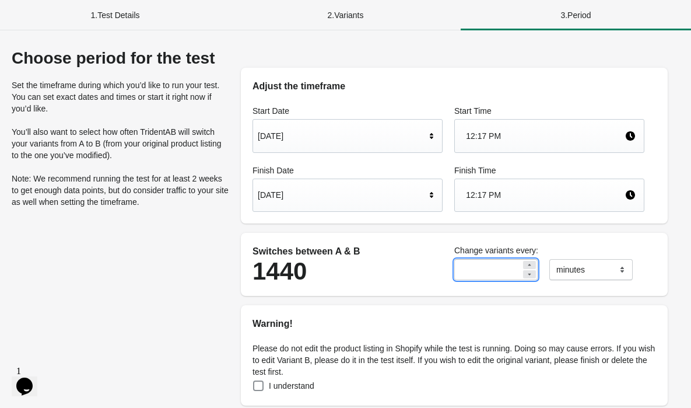
click at [513, 268] on input "**" at bounding box center [487, 269] width 67 height 21
click at [530, 267] on icon at bounding box center [529, 264] width 7 height 7
click at [530, 272] on icon at bounding box center [529, 274] width 7 height 7
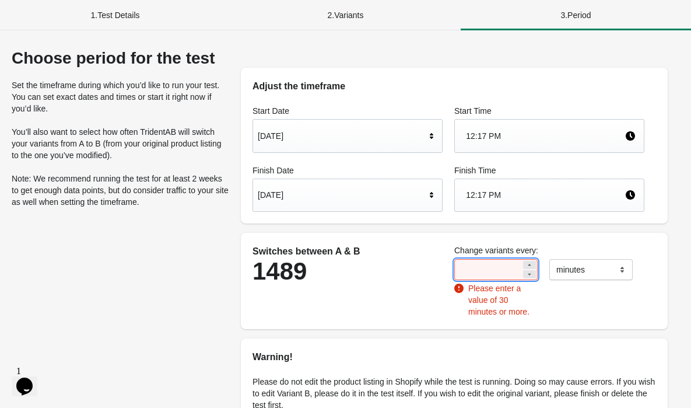
click at [530, 272] on icon at bounding box center [529, 274] width 7 height 7
type input "**"
click at [642, 272] on div "Change variants every: ** Please enter a value of 30 minutes or more. ******* *…" at bounding box center [549, 281] width 202 height 85
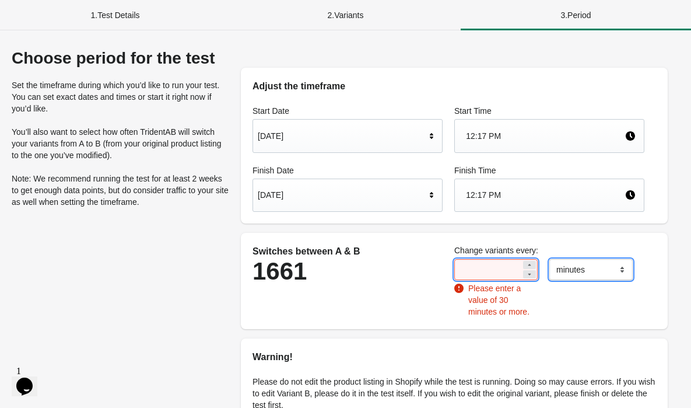
click at [600, 269] on select "******* ***** ****" at bounding box center [590, 269] width 83 height 21
select select "****"
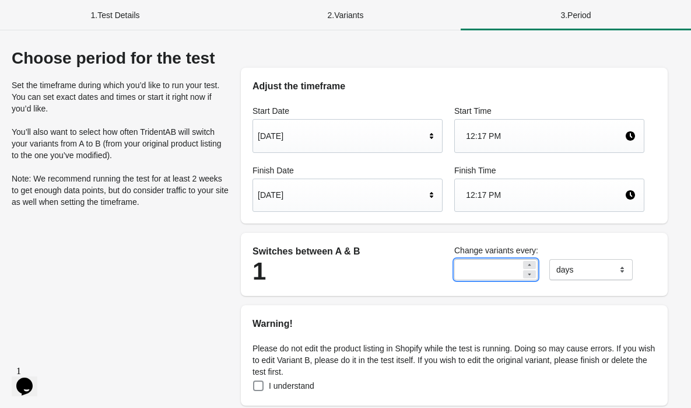
click at [527, 275] on icon at bounding box center [529, 274] width 7 height 7
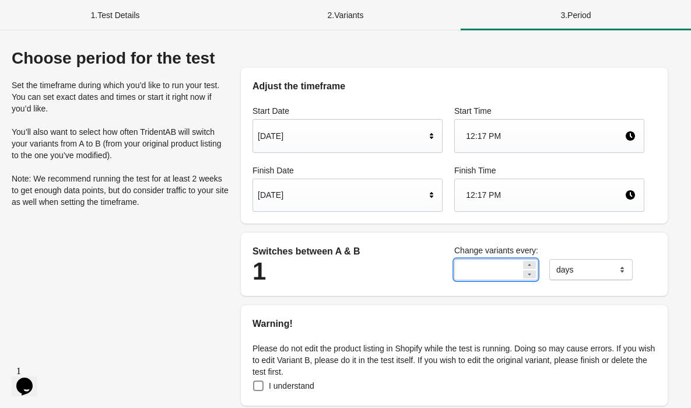
click at [527, 275] on icon at bounding box center [529, 274] width 7 height 7
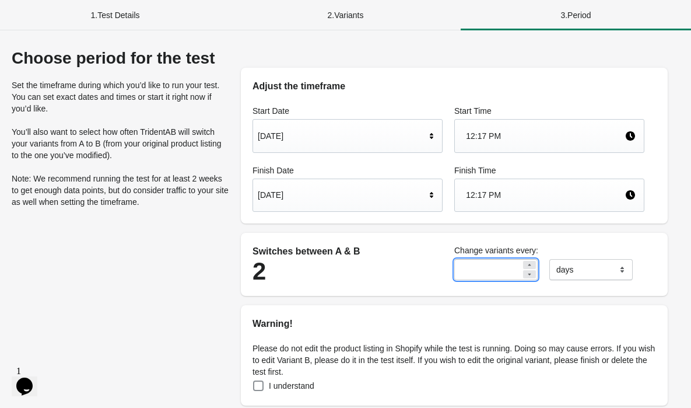
click at [527, 275] on icon at bounding box center [529, 274] width 7 height 7
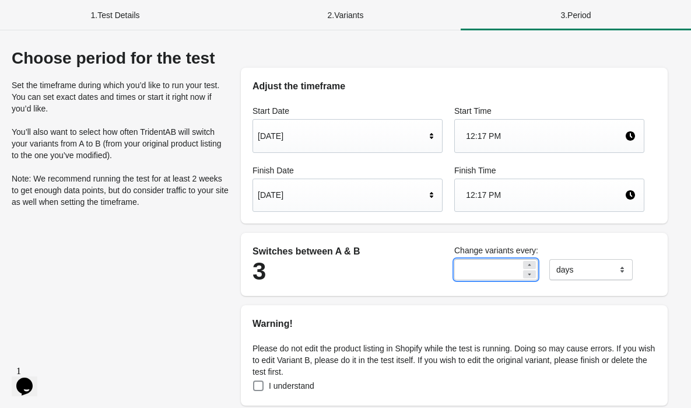
click at [527, 275] on icon at bounding box center [529, 274] width 7 height 7
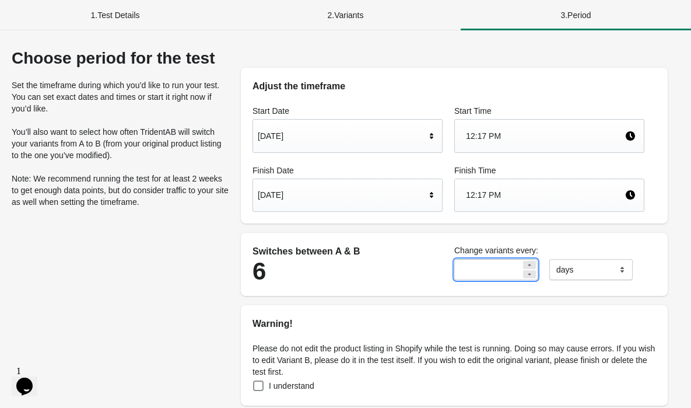
click at [527, 275] on icon at bounding box center [529, 274] width 7 height 7
type input "*"
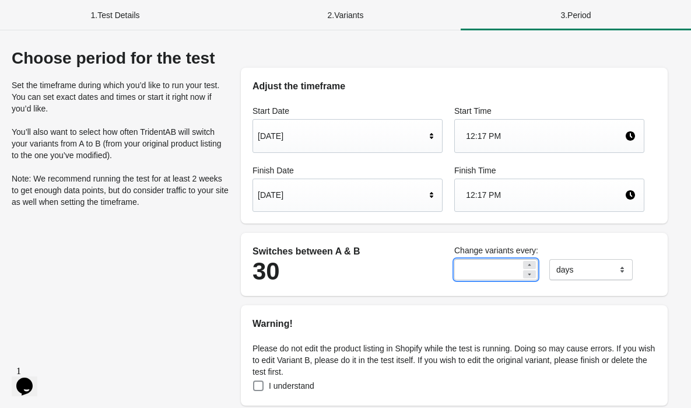
click at [567, 332] on div "Please do not edit the product listing in Shopify while the test is running. Do…" at bounding box center [454, 368] width 427 height 75
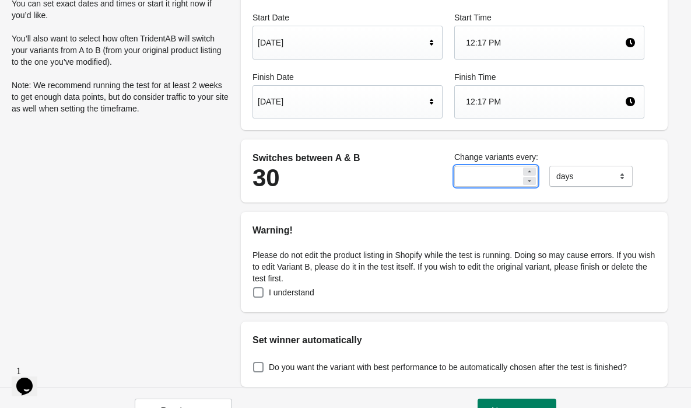
scroll to position [121, 0]
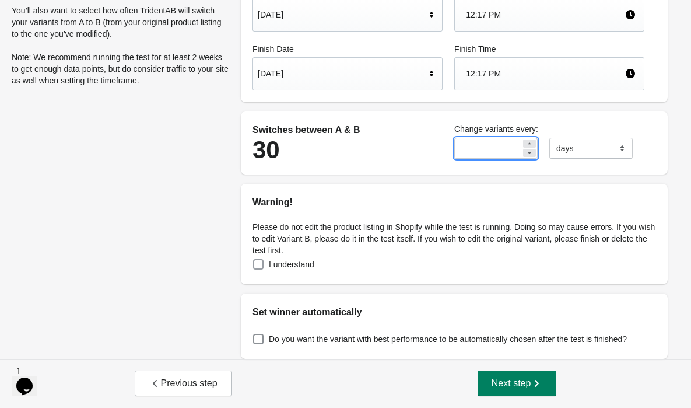
click at [302, 268] on span "I understand" at bounding box center [291, 264] width 45 height 12
click at [447, 339] on span "Do you want the variant with best performance to be automatically chosen after …" at bounding box center [448, 339] width 358 height 12
click at [510, 379] on span "Next step" at bounding box center [517, 383] width 51 height 12
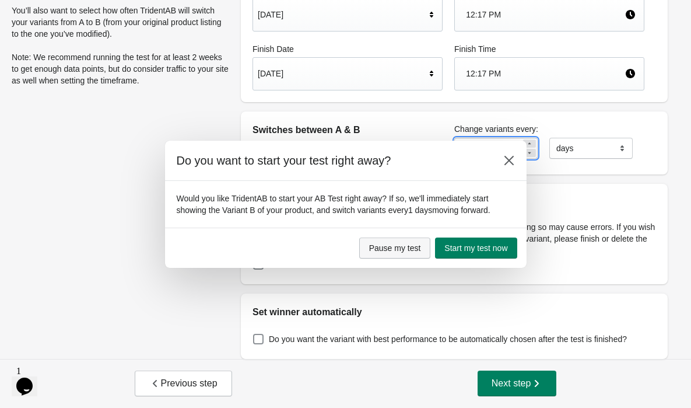
click at [412, 250] on span "Pause my test" at bounding box center [395, 247] width 52 height 9
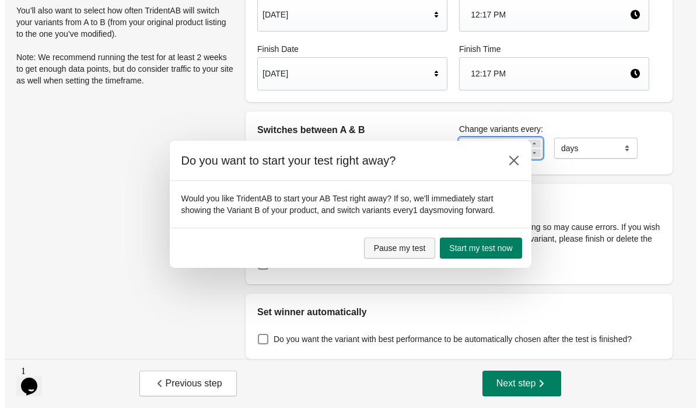
scroll to position [0, 0]
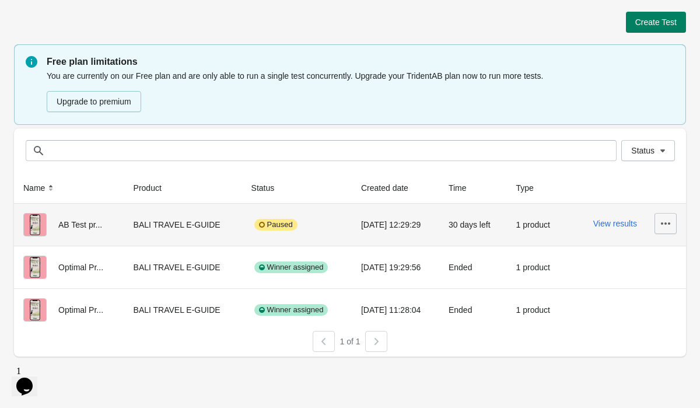
click at [669, 227] on icon "button" at bounding box center [666, 224] width 12 height 12
